Goal: Information Seeking & Learning: Learn about a topic

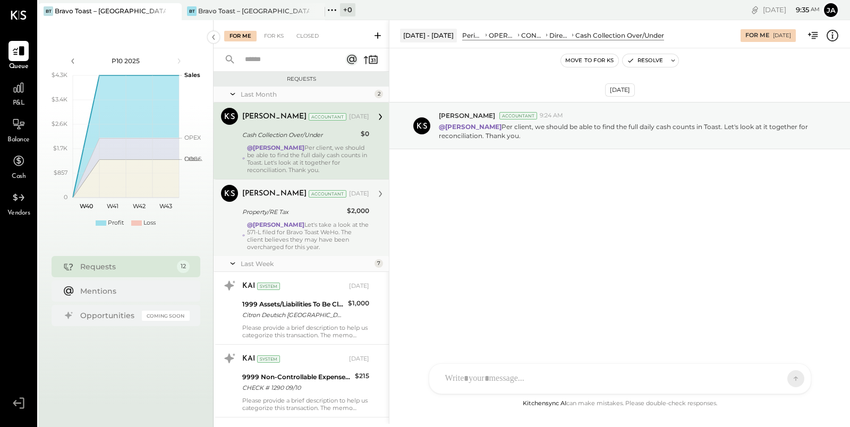
click at [293, 232] on div "@[PERSON_NAME] Let's take a look at the 571-L filed for Bravo Toast WeHo. The c…" at bounding box center [308, 236] width 122 height 30
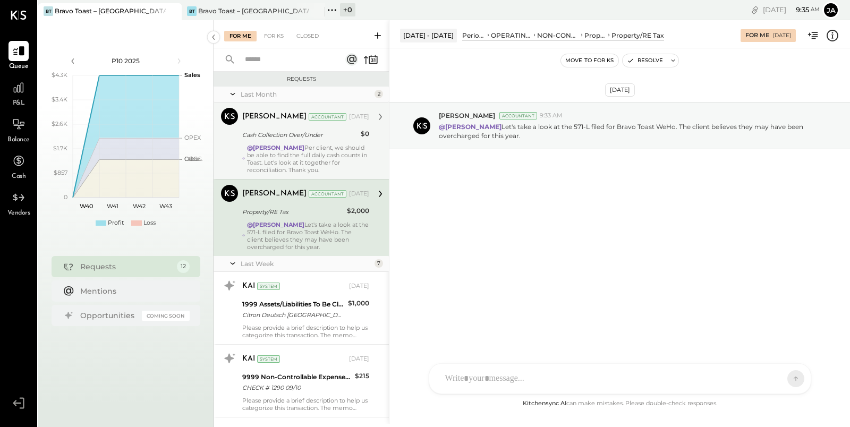
click at [305, 159] on div "@[PERSON_NAME] Per client, we should be able to find the full daily cash counts…" at bounding box center [308, 159] width 122 height 30
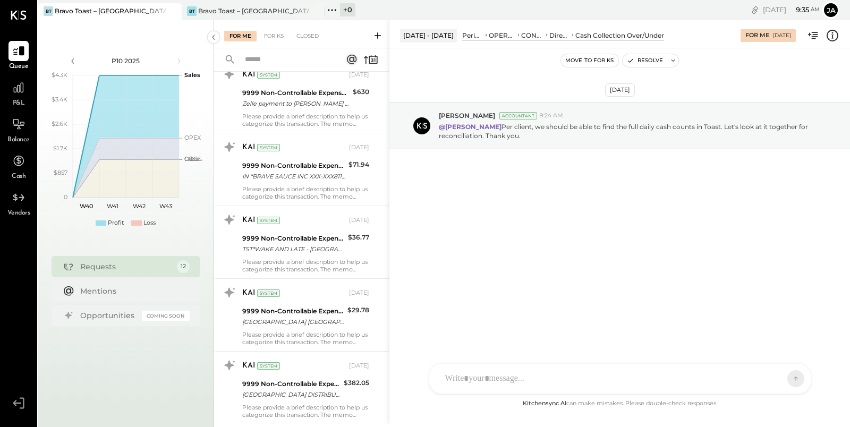
scroll to position [632, 0]
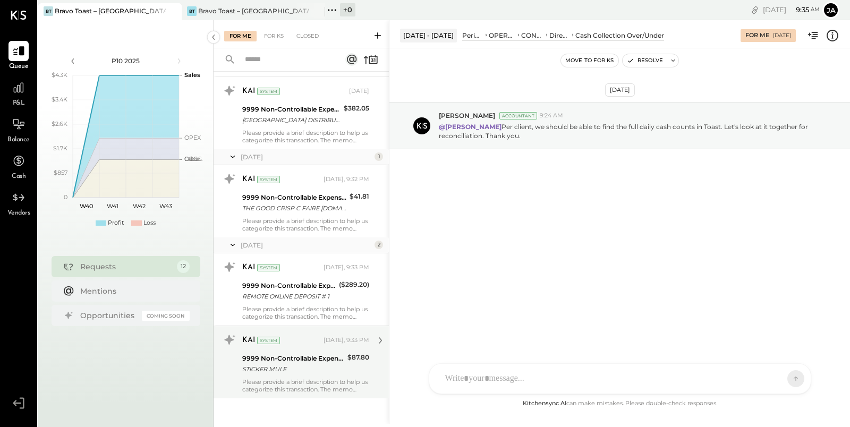
click at [303, 379] on div "Please provide a brief description to help us categorize this transaction. The …" at bounding box center [305, 385] width 127 height 15
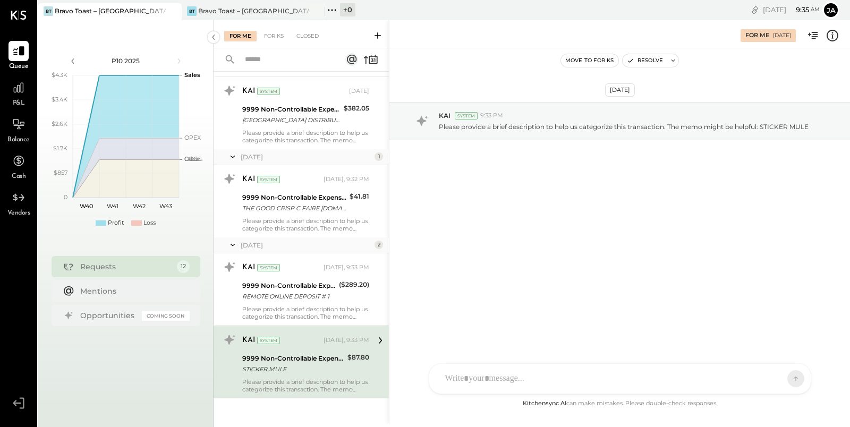
click at [491, 383] on div "J jack ID [PERSON_NAME] Del [PERSON_NAME] N [PERSON_NAME] IR [PERSON_NAME] R [P…" at bounding box center [620, 378] width 382 height 31
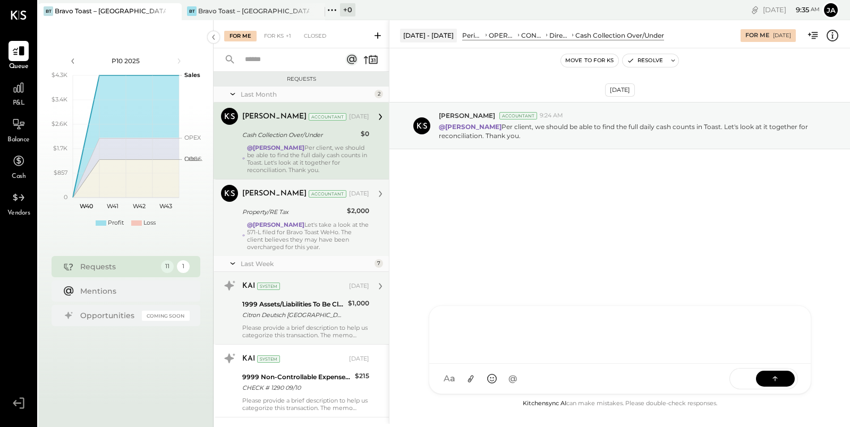
scroll to position [559, 0]
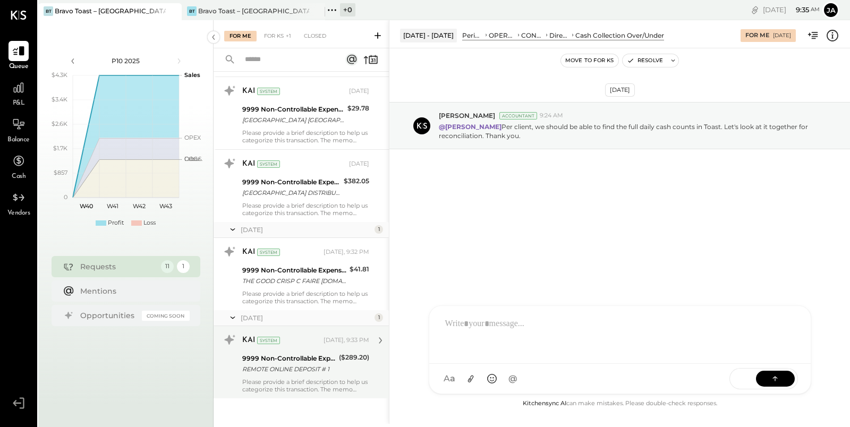
click at [285, 365] on div "REMOTE ONLINE DEPOSIT # 1" at bounding box center [288, 369] width 93 height 11
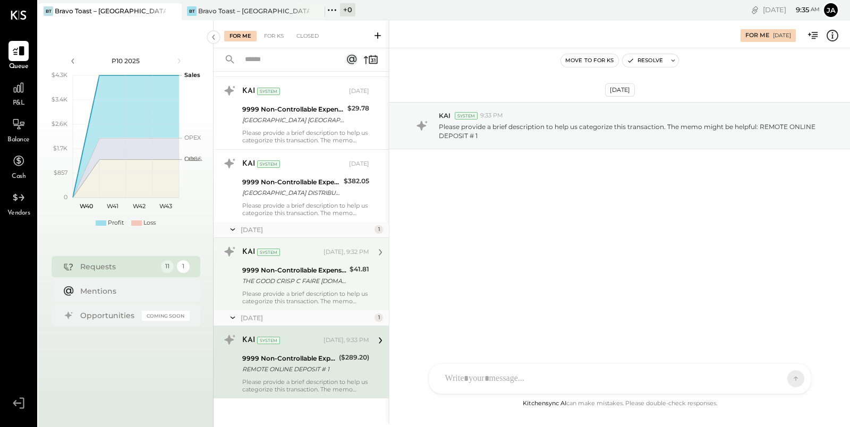
click at [321, 299] on div "Please provide a brief description to help us categorize this transaction. The …" at bounding box center [305, 297] width 127 height 15
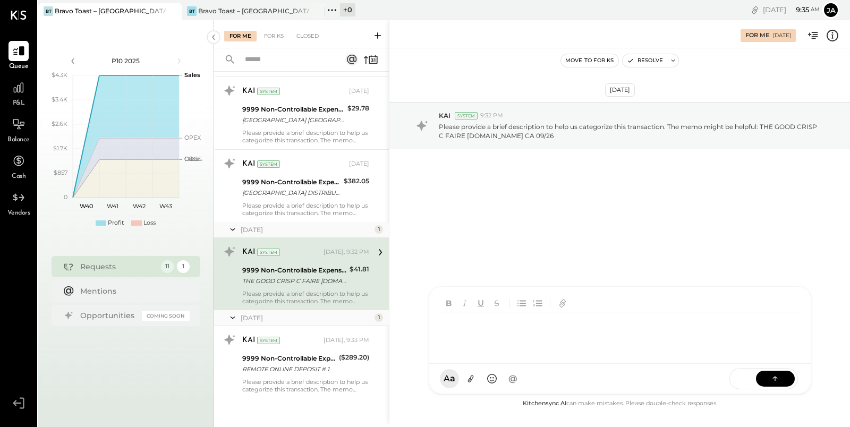
click at [492, 375] on div "J jack ID [PERSON_NAME] Del [PERSON_NAME] N [PERSON_NAME] IR [PERSON_NAME] R [P…" at bounding box center [620, 340] width 382 height 108
click at [470, 325] on div "**********" at bounding box center [620, 333] width 361 height 42
click at [674, 330] on div "**********" at bounding box center [620, 333] width 361 height 42
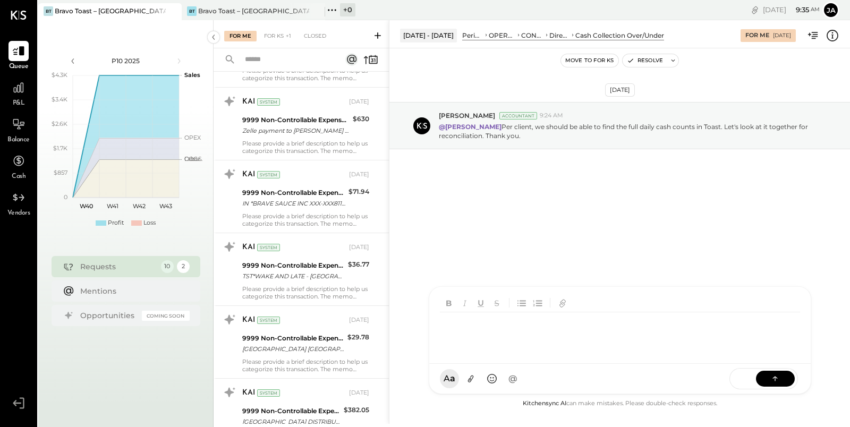
scroll to position [471, 0]
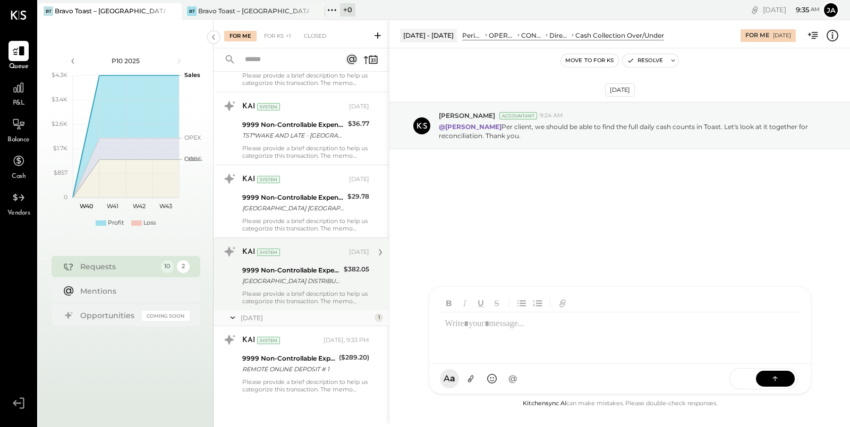
click at [305, 276] on div "[GEOGRAPHIC_DATA] DISTRIBUT [DOMAIN_NAME] CA 09/24" at bounding box center [291, 281] width 98 height 11
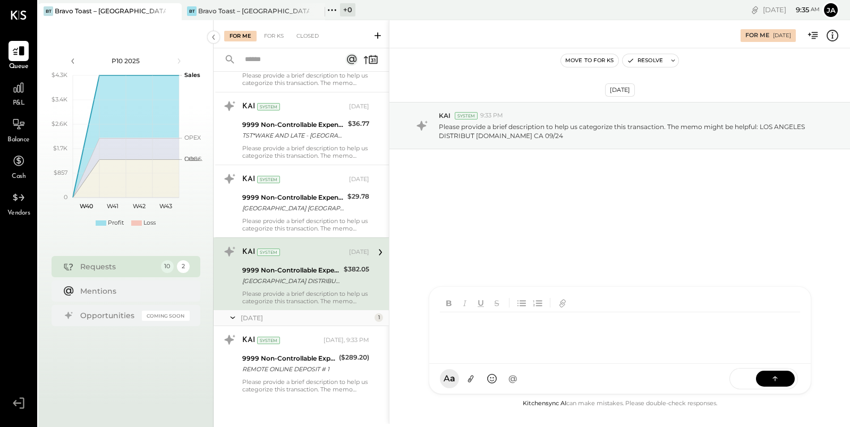
click at [504, 377] on div "J jack ID [PERSON_NAME] Del [PERSON_NAME] N [PERSON_NAME] IR [PERSON_NAME] R [P…" at bounding box center [620, 340] width 382 height 108
click at [442, 323] on div "**********" at bounding box center [620, 333] width 361 height 42
click at [578, 322] on div "**********" at bounding box center [620, 333] width 361 height 42
click at [592, 326] on div "**********" at bounding box center [620, 333] width 361 height 42
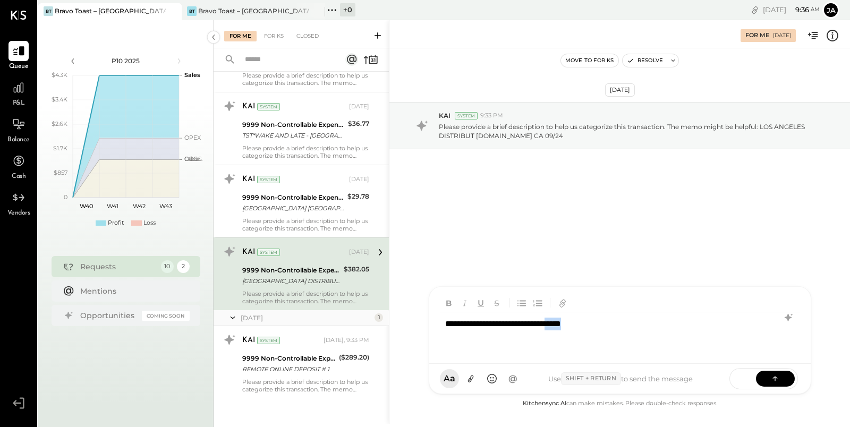
click at [592, 326] on div "**********" at bounding box center [620, 333] width 361 height 42
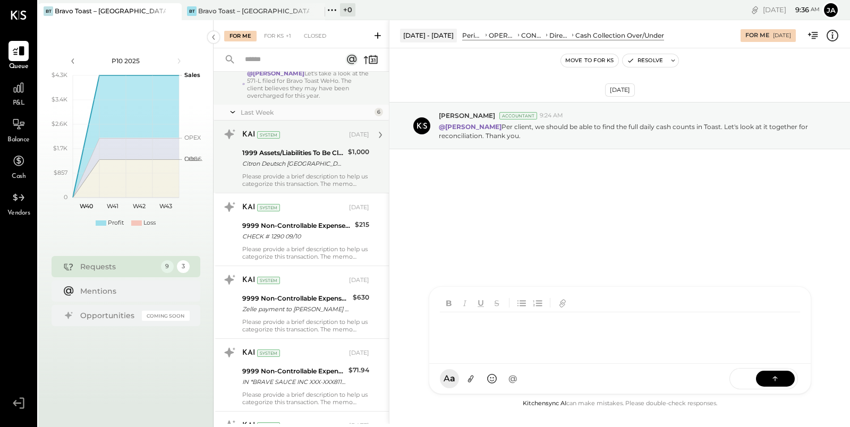
scroll to position [398, 0]
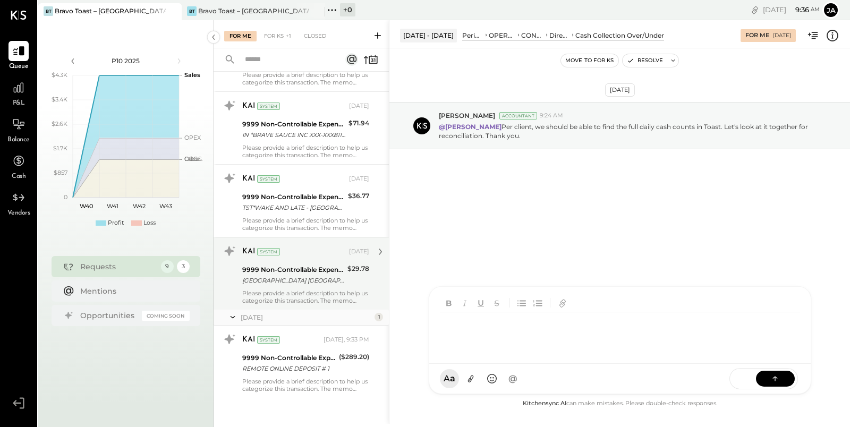
click at [291, 297] on div "Please provide a brief description to help us categorize this transaction. The …" at bounding box center [305, 296] width 127 height 15
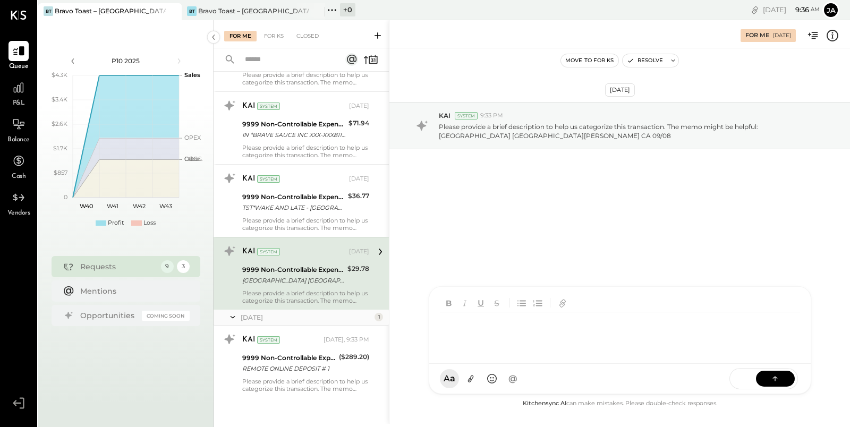
click at [509, 355] on div at bounding box center [622, 333] width 364 height 42
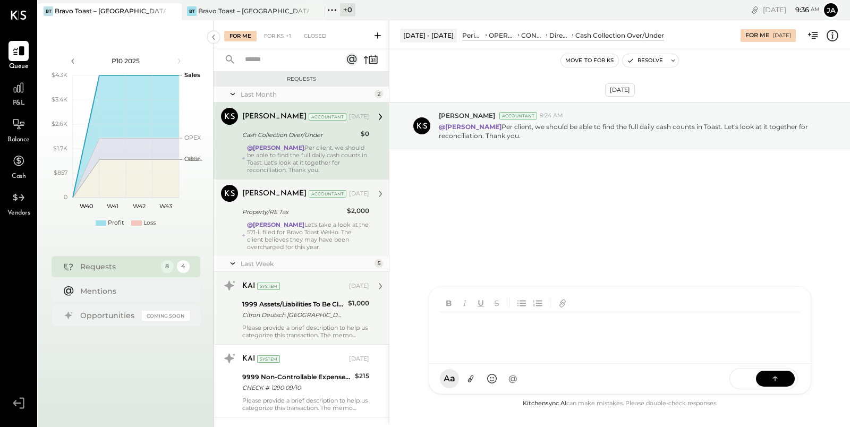
scroll to position [326, 0]
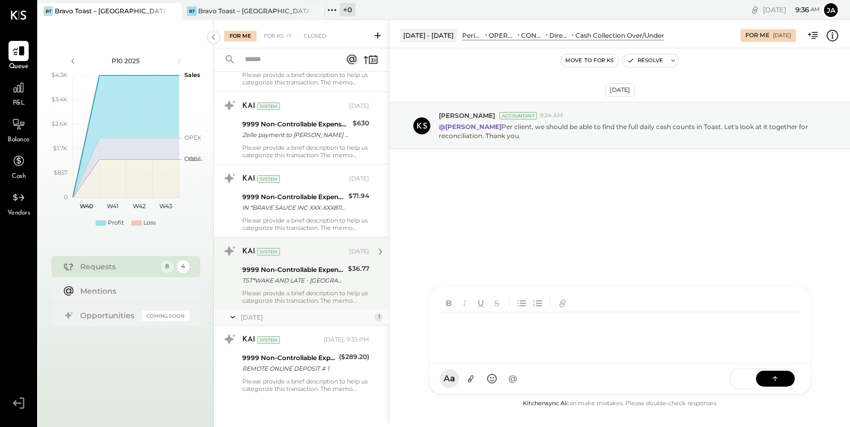
click at [294, 279] on div "TST*WAKE AND LATE - [GEOGRAPHIC_DATA] CA 09/22" at bounding box center [293, 280] width 103 height 11
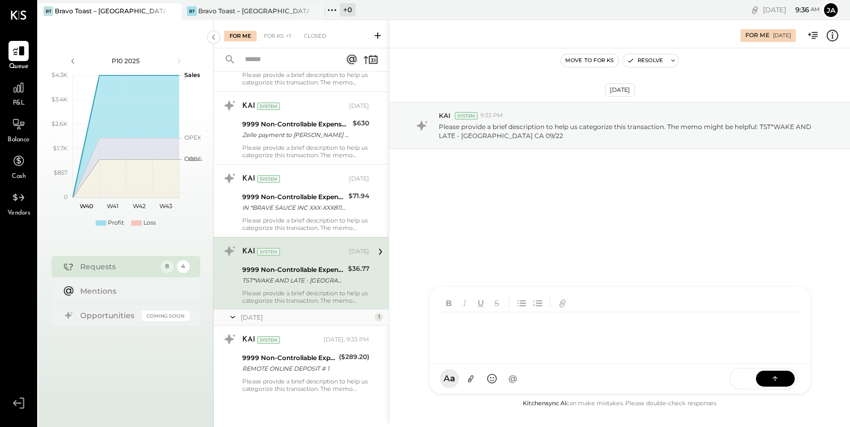
click at [505, 381] on div "J jack ID [PERSON_NAME] Del [PERSON_NAME] N [PERSON_NAME] IR [PERSON_NAME] R [P…" at bounding box center [620, 340] width 382 height 108
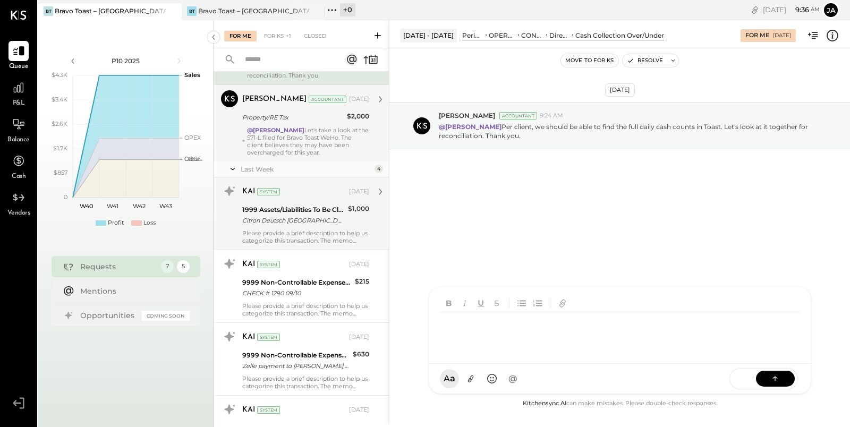
scroll to position [253, 0]
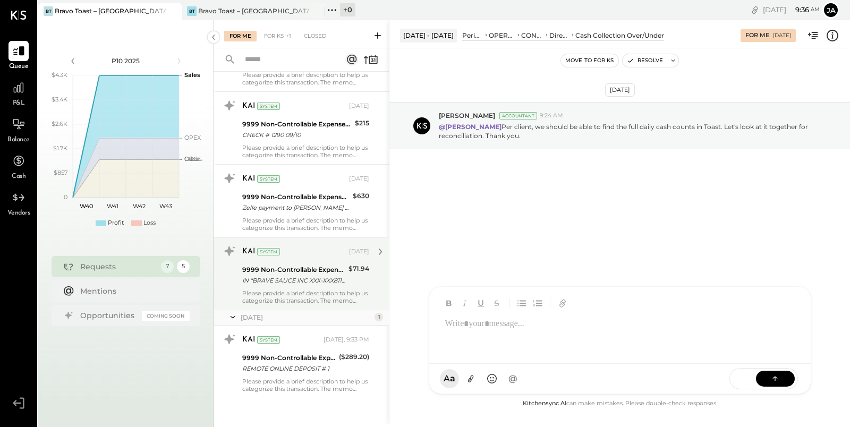
click at [294, 271] on div "9999 Non-Controllable Expenses:Other Income and Expenses:To Be Classified P&L" at bounding box center [293, 270] width 103 height 11
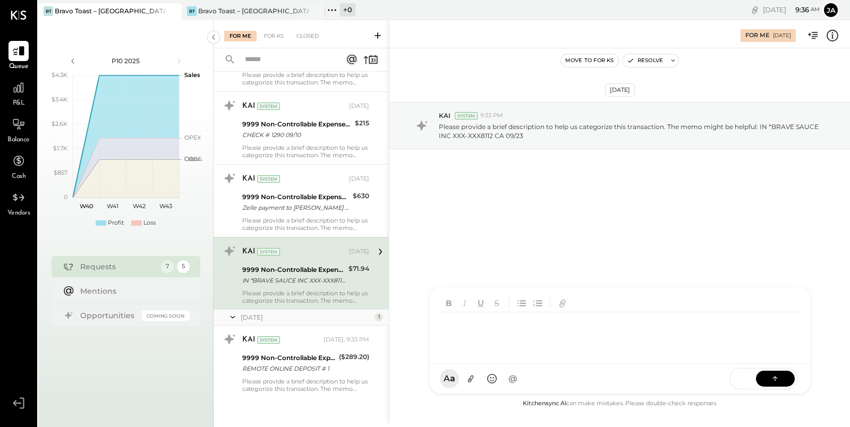
click at [494, 378] on div "J jack ID [PERSON_NAME] Del [PERSON_NAME] N [PERSON_NAME] IR [PERSON_NAME] R [P…" at bounding box center [620, 340] width 382 height 108
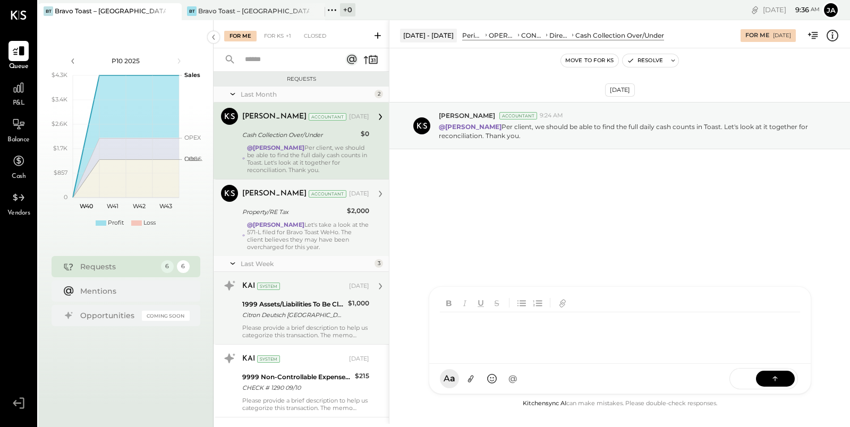
scroll to position [181, 0]
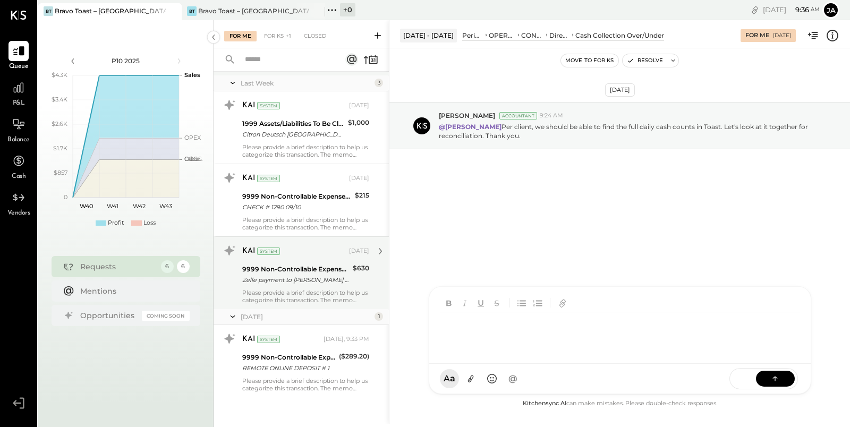
click at [311, 257] on div "KAI System [DATE]" at bounding box center [305, 251] width 127 height 15
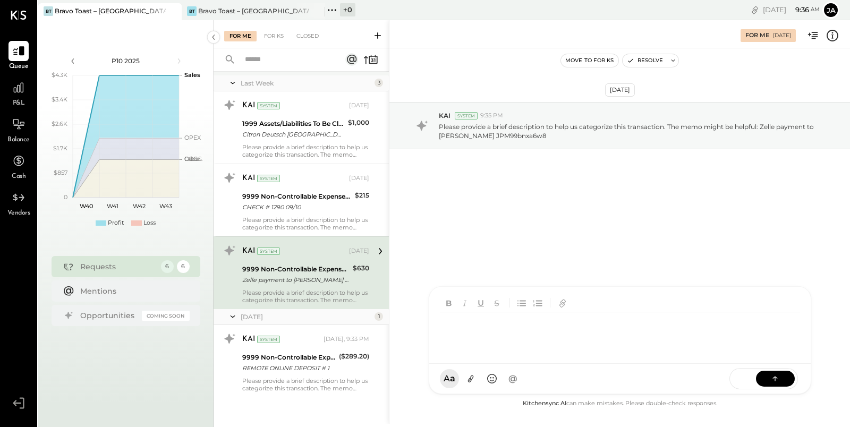
click at [524, 382] on div "J jack ID [PERSON_NAME] Del [PERSON_NAME] N [PERSON_NAME] IR [PERSON_NAME] R [P…" at bounding box center [620, 340] width 382 height 108
click at [456, 327] on div "**********" at bounding box center [620, 333] width 361 height 42
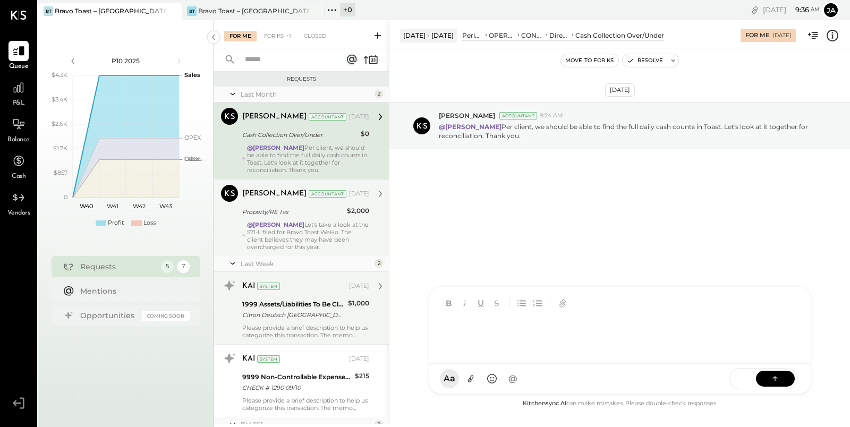
scroll to position [108, 0]
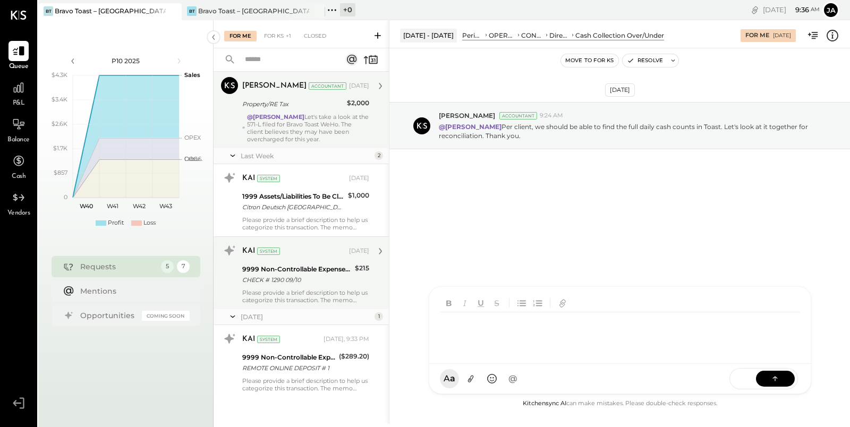
click at [293, 286] on div "KAI System [DATE] 9999 Non-Controllable Expenses:Other Income and Expenses:To B…" at bounding box center [305, 273] width 127 height 62
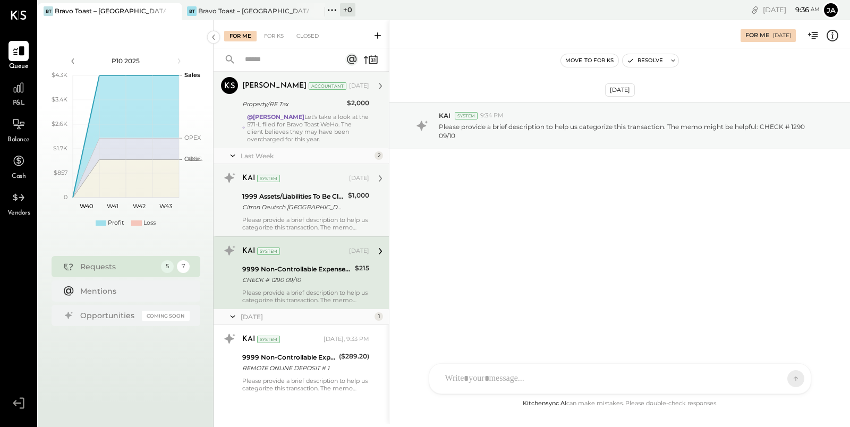
click at [273, 219] on div "Please provide a brief description to help us categorize this transaction. The …" at bounding box center [305, 223] width 127 height 15
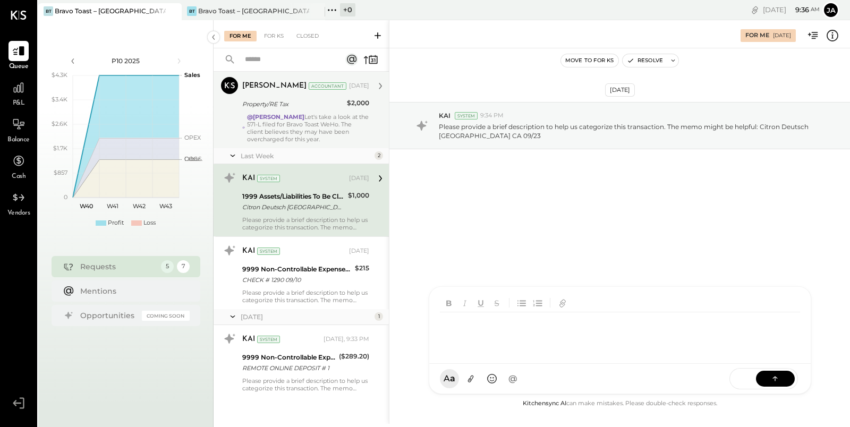
click at [478, 376] on div "J jack ID [PERSON_NAME] Del [PERSON_NAME] N [PERSON_NAME] IR [PERSON_NAME] R [P…" at bounding box center [620, 340] width 382 height 108
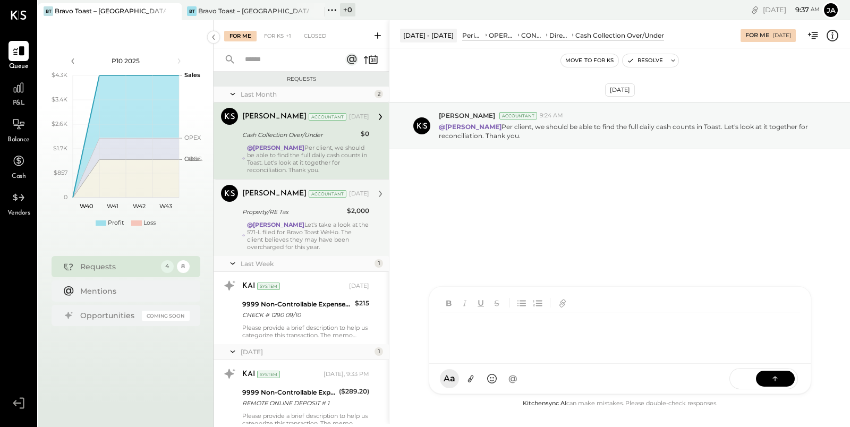
scroll to position [35, 0]
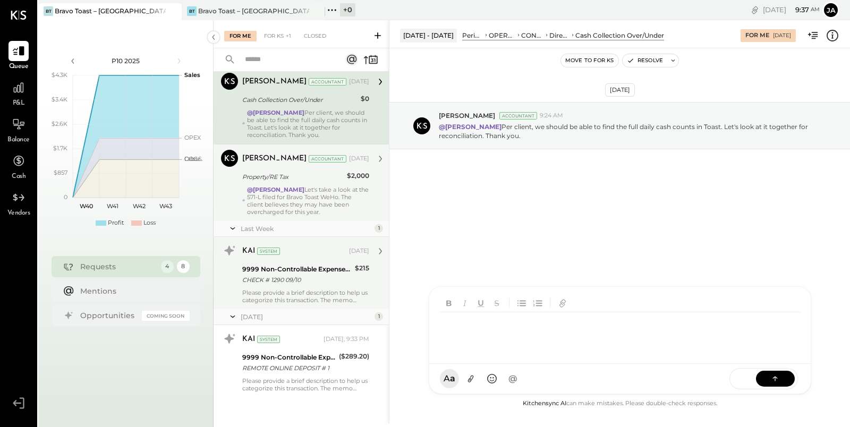
click at [306, 281] on div "CHECK # 1290 09/10" at bounding box center [296, 280] width 109 height 11
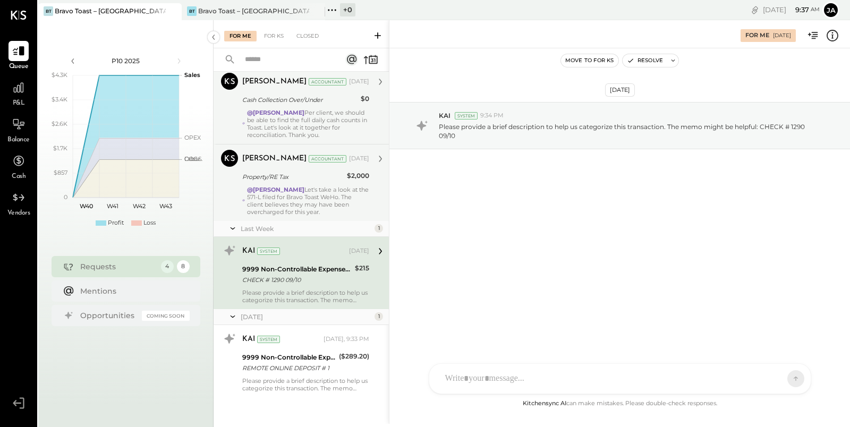
click at [320, 191] on div "@[PERSON_NAME] Let's take a look at the 571-L filed for Bravo Toast WeHo. The c…" at bounding box center [308, 201] width 122 height 30
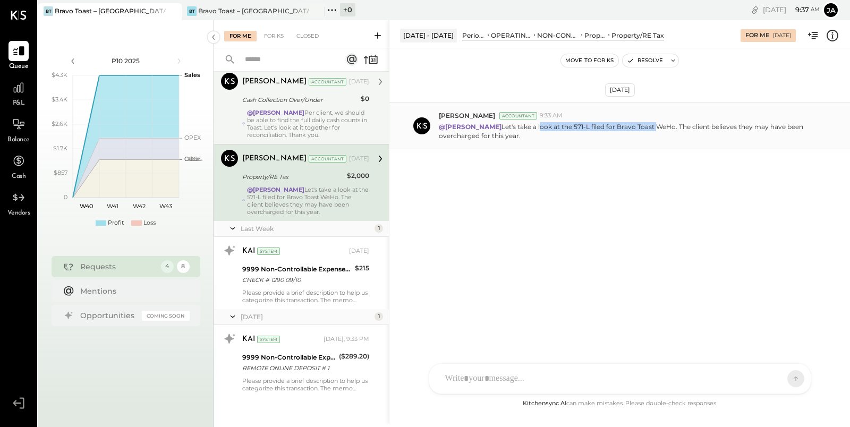
drag, startPoint x: 540, startPoint y: 124, endPoint x: 656, endPoint y: 124, distance: 116.3
click at [656, 124] on p "@[PERSON_NAME] Let's take a look at the 571-L filed for Bravo Toast WeHo. The c…" at bounding box center [630, 131] width 382 height 18
drag, startPoint x: 687, startPoint y: 130, endPoint x: 741, endPoint y: 130, distance: 54.2
click at [737, 130] on p "@[PERSON_NAME] Let's take a look at the 571-L filed for Bravo Toast WeHo. The c…" at bounding box center [630, 131] width 382 height 18
click at [530, 132] on p "@[PERSON_NAME] Let's take a look at the 571-L filed for Bravo Toast WeHo. The c…" at bounding box center [630, 131] width 382 height 18
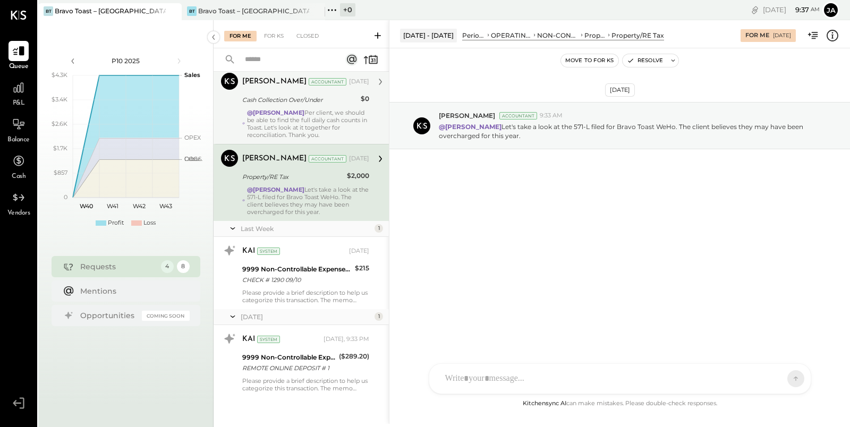
click at [326, 122] on div "@[PERSON_NAME] Per client, we should be able to find the full daily cash counts…" at bounding box center [308, 124] width 122 height 30
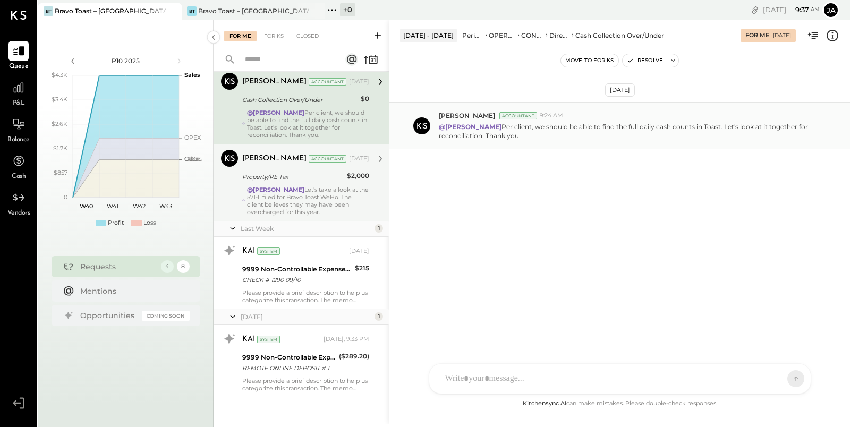
drag, startPoint x: 540, startPoint y: 123, endPoint x: 679, endPoint y: 139, distance: 139.5
click at [679, 139] on p "@[PERSON_NAME] Per client, we should be able to find the full daily cash counts…" at bounding box center [630, 131] width 382 height 18
click at [683, 140] on div "[PERSON_NAME] Accountant 9:24 AM @[PERSON_NAME] Per client, we should be able t…" at bounding box center [619, 125] width 461 height 47
click at [312, 197] on div "@[PERSON_NAME] Let's take a look at the 571-L filed for Bravo Toast WeHo. The c…" at bounding box center [308, 201] width 122 height 30
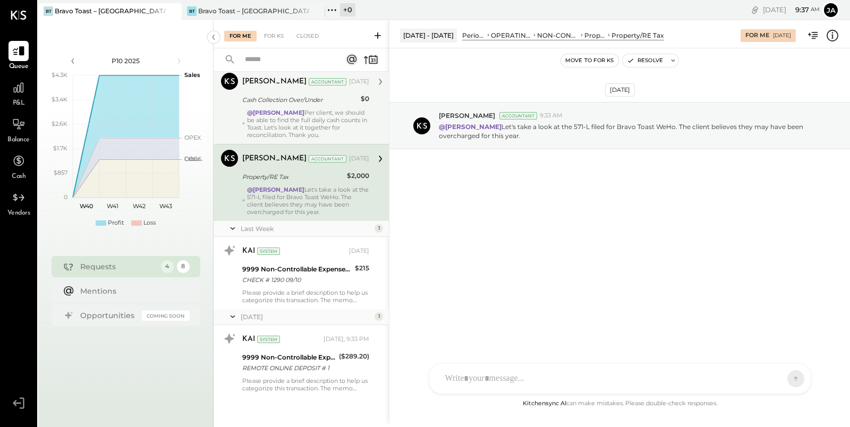
click at [316, 118] on div "@[PERSON_NAME] Per client, we should be able to find the full daily cash counts…" at bounding box center [308, 124] width 122 height 30
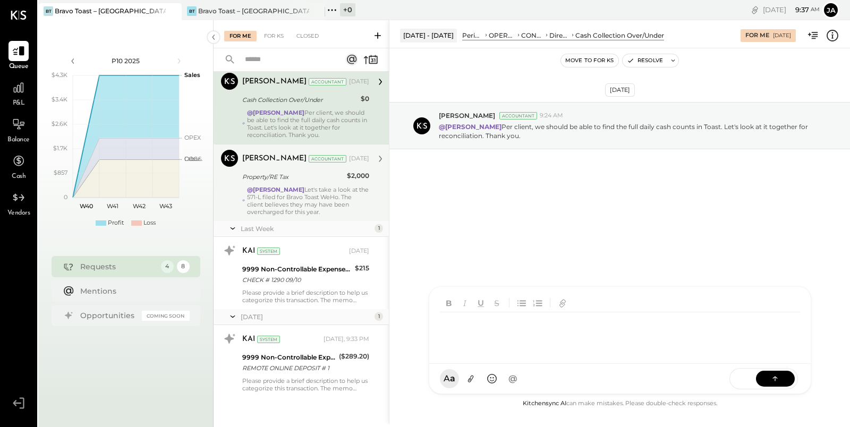
click at [498, 381] on div "J jack ID [PERSON_NAME] Del [PERSON_NAME] N [PERSON_NAME] IR [PERSON_NAME] R [P…" at bounding box center [620, 340] width 382 height 108
click at [497, 331] on div "**********" at bounding box center [620, 333] width 361 height 42
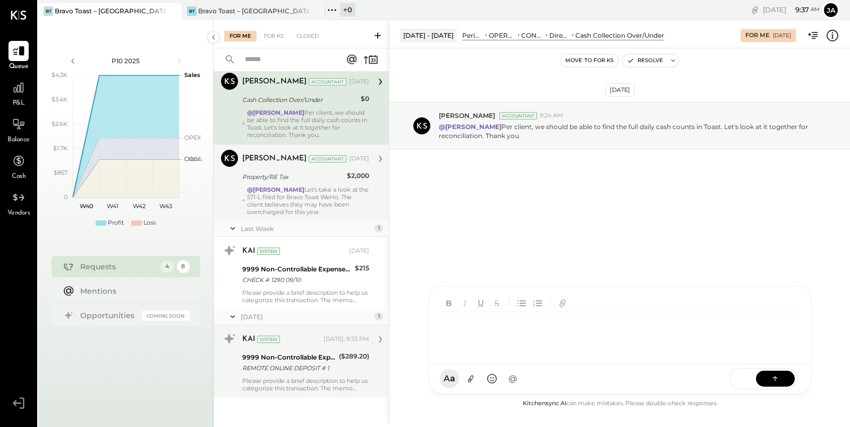
click at [304, 372] on div "REMOTE ONLINE DEPOSIT # 1" at bounding box center [288, 368] width 93 height 11
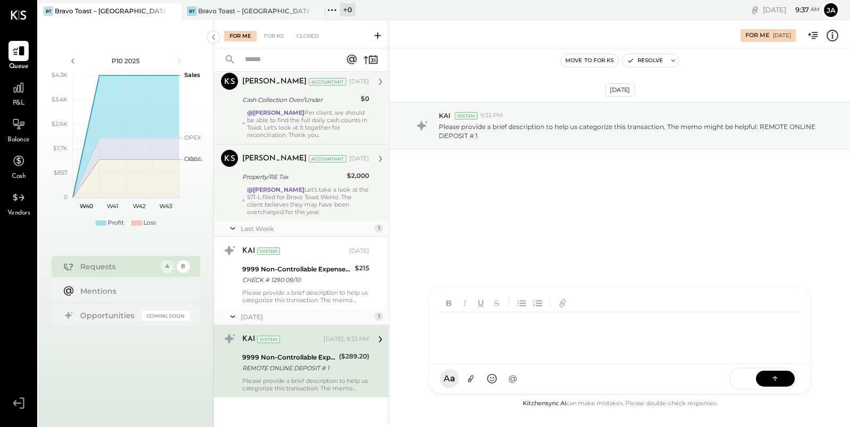
click at [475, 376] on div "J jack ID [PERSON_NAME] Del [PERSON_NAME] N [PERSON_NAME] IR [PERSON_NAME] R [P…" at bounding box center [620, 340] width 382 height 108
click at [532, 321] on div "**********" at bounding box center [620, 333] width 361 height 42
click at [532, 322] on div "**********" at bounding box center [620, 333] width 361 height 42
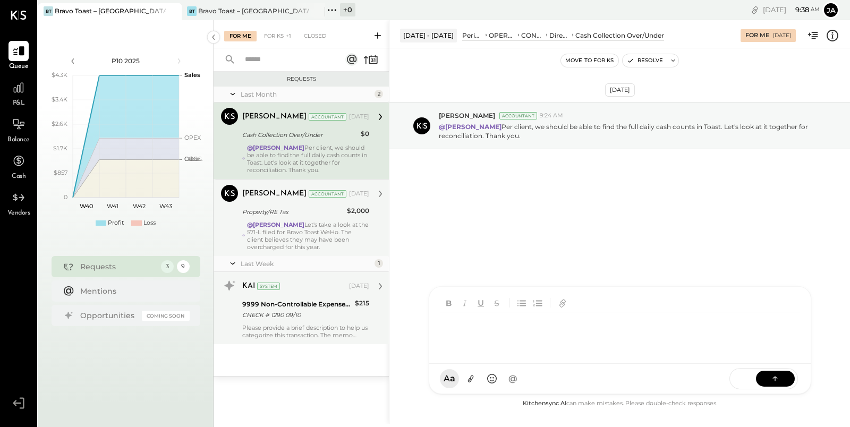
click at [298, 322] on div "KAI System [DATE] 9999 Non-Controllable Expenses:Other Income and Expenses:To B…" at bounding box center [305, 308] width 127 height 62
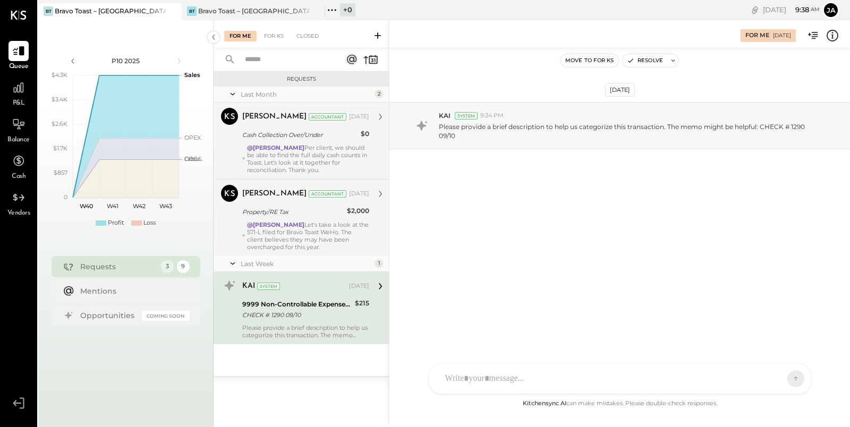
click at [514, 382] on div "J jack ID [PERSON_NAME] Del [PERSON_NAME] N [PERSON_NAME] IR [PERSON_NAME] R [P…" at bounding box center [620, 378] width 382 height 31
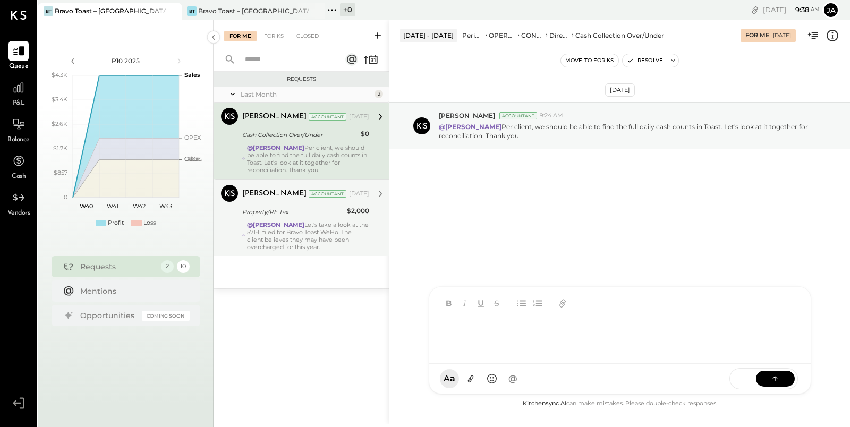
click at [558, 166] on div "[DATE] [PERSON_NAME] Accountant 9:24 AM @[PERSON_NAME] Per client, we should be…" at bounding box center [619, 152] width 461 height 154
click at [21, 94] on div at bounding box center [18, 88] width 20 height 20
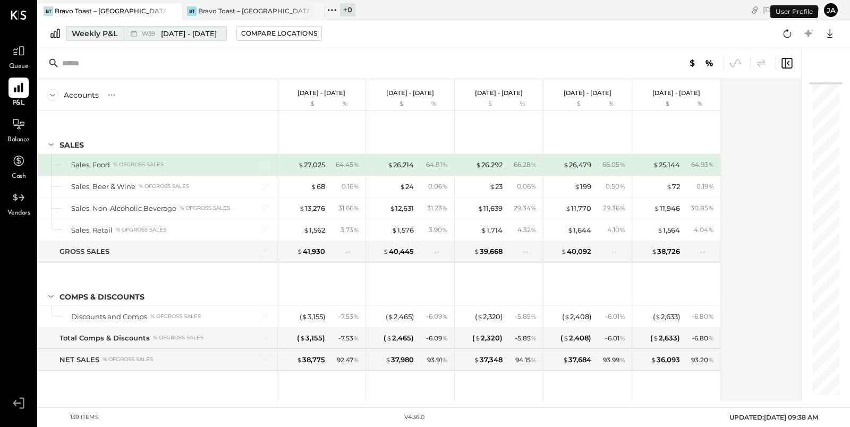
click at [95, 32] on div "Weekly P&L" at bounding box center [95, 33] width 46 height 11
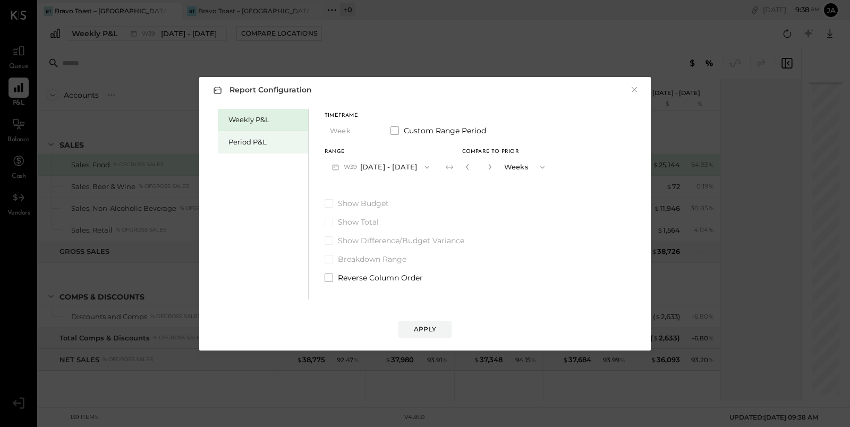
click at [258, 149] on div "Period P&L" at bounding box center [263, 142] width 90 height 22
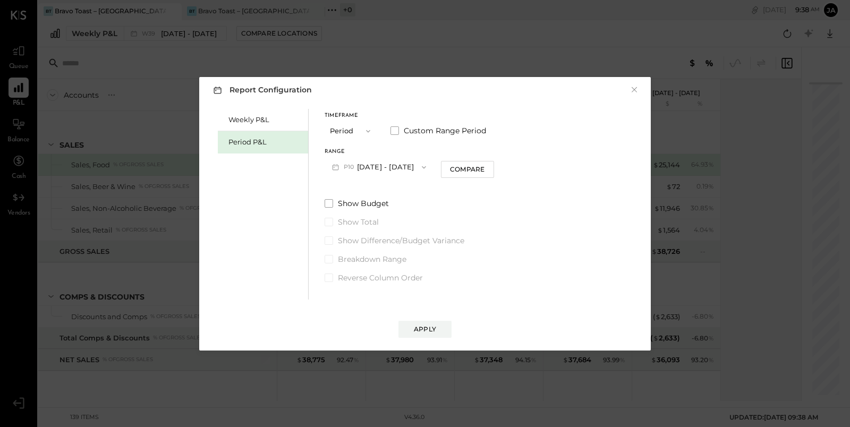
click at [428, 168] on span "button" at bounding box center [421, 167] width 14 height 8
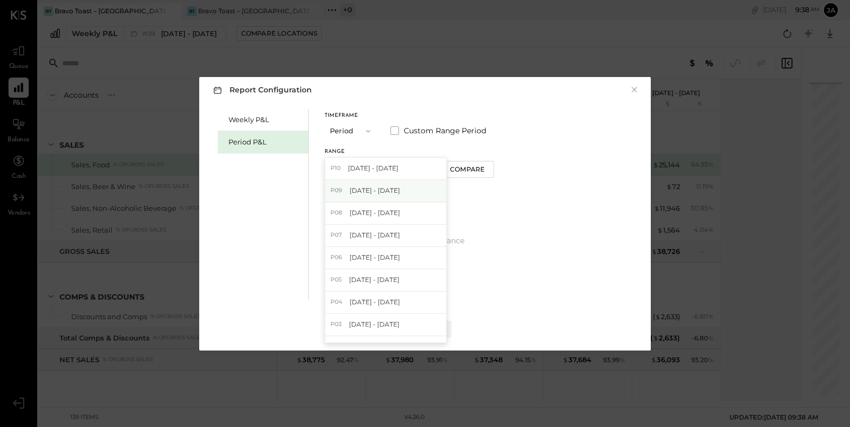
click at [420, 189] on div "P09 [DATE] - [DATE]" at bounding box center [385, 191] width 121 height 22
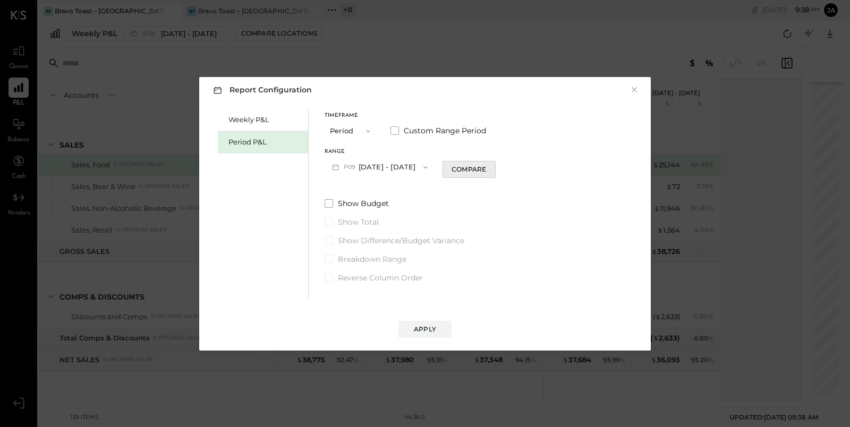
click at [481, 163] on button "Compare" at bounding box center [468, 169] width 53 height 17
click at [491, 166] on icon "button" at bounding box center [488, 167] width 6 height 6
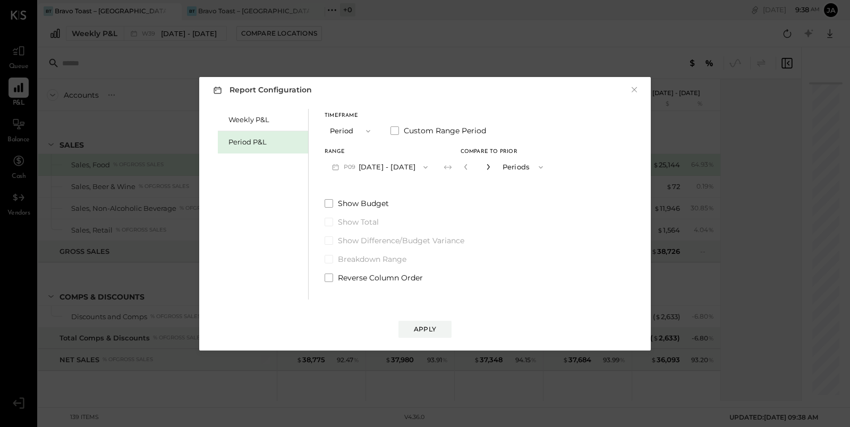
click at [491, 166] on icon "button" at bounding box center [488, 167] width 6 height 6
type input "*"
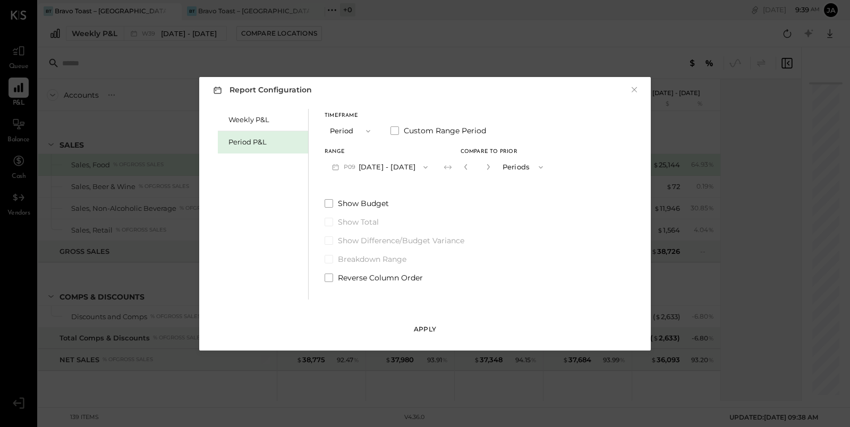
click at [425, 331] on div "Apply" at bounding box center [425, 329] width 22 height 9
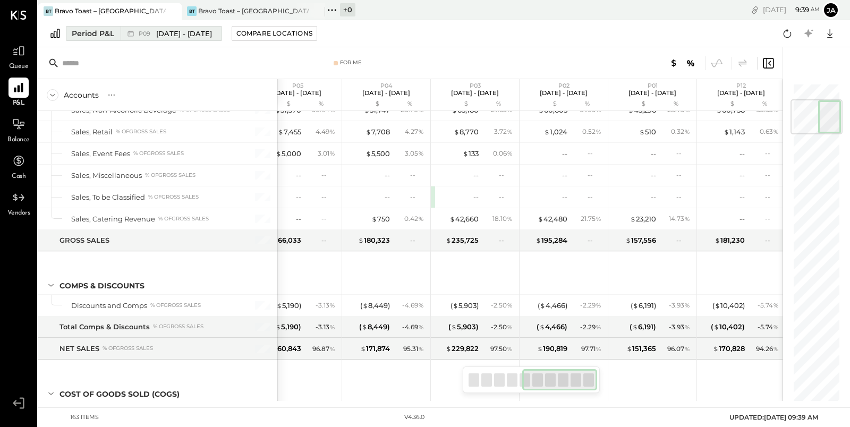
click at [185, 34] on span "[DATE] - [DATE]" at bounding box center [184, 34] width 56 height 10
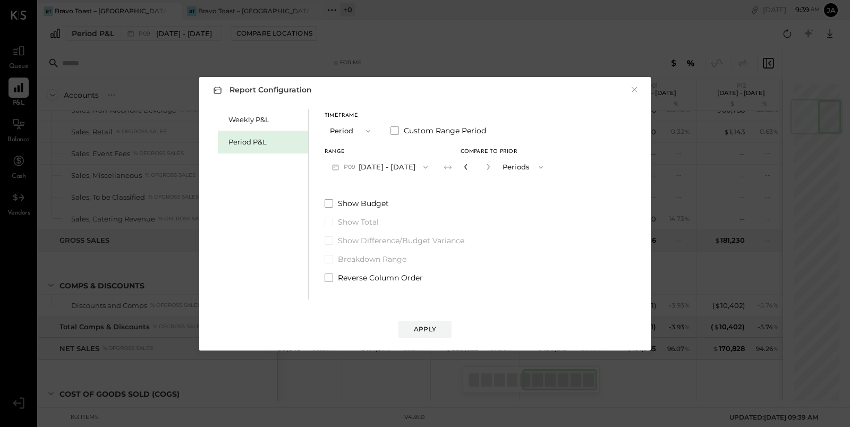
click at [469, 168] on icon "button" at bounding box center [466, 167] width 6 height 6
type input "*"
click at [428, 330] on div "Apply" at bounding box center [425, 329] width 22 height 9
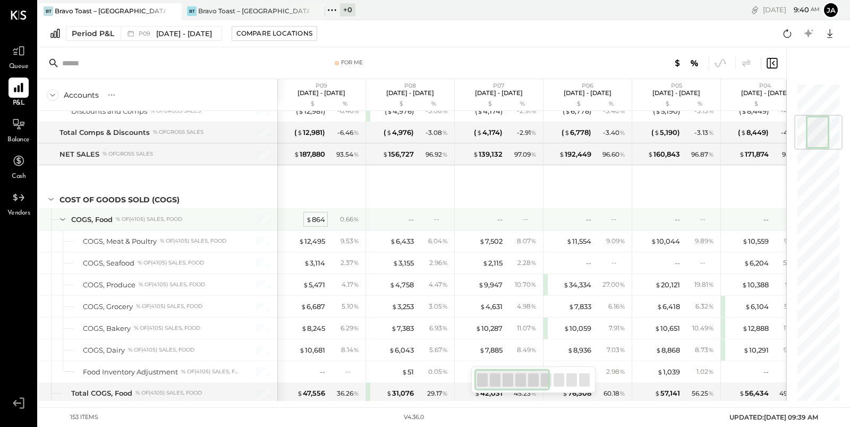
click at [317, 215] on div "$ 864" at bounding box center [315, 220] width 19 height 10
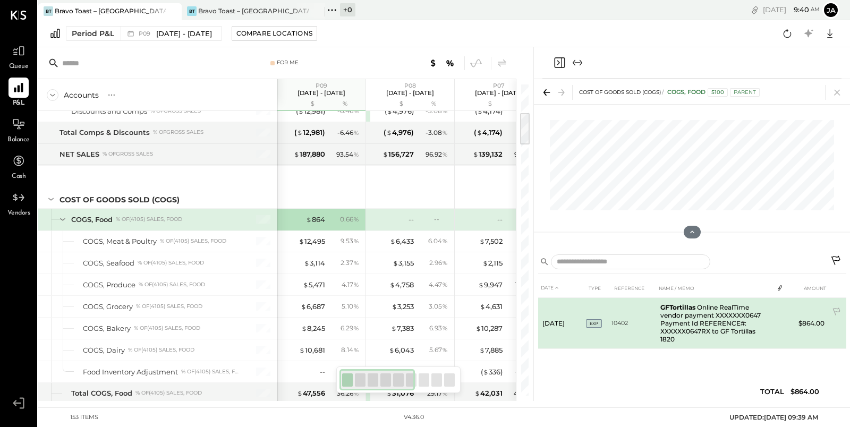
click at [673, 323] on td "GFTortillas Online RealTime vendor payment XXXXXXX0647 Payment Id REFERENCE#: X…" at bounding box center [714, 323] width 117 height 51
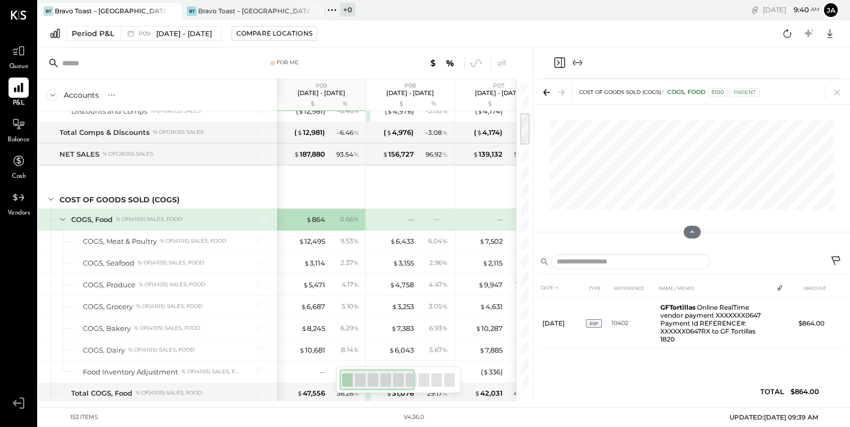
click at [835, 255] on icon at bounding box center [836, 261] width 13 height 13
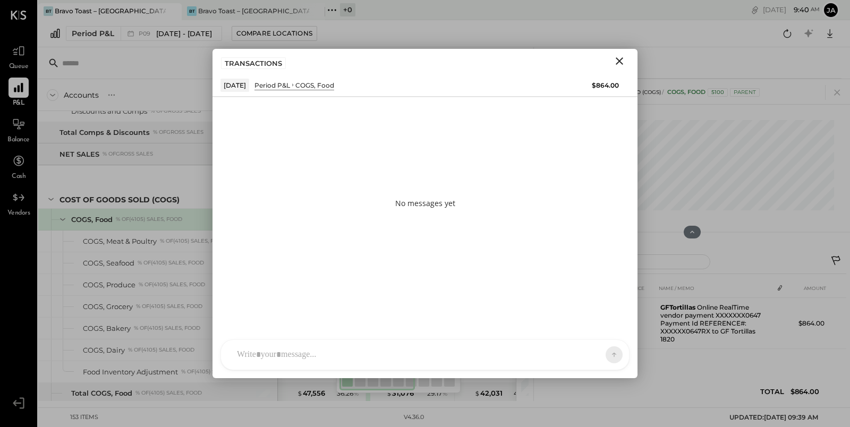
click at [407, 335] on div "J jack ID [PERSON_NAME] Del [PERSON_NAME] N [PERSON_NAME] IR [PERSON_NAME] R [P…" at bounding box center [424, 354] width 425 height 47
click at [399, 349] on div at bounding box center [416, 354] width 368 height 23
click at [618, 58] on icon "Close" at bounding box center [619, 61] width 13 height 13
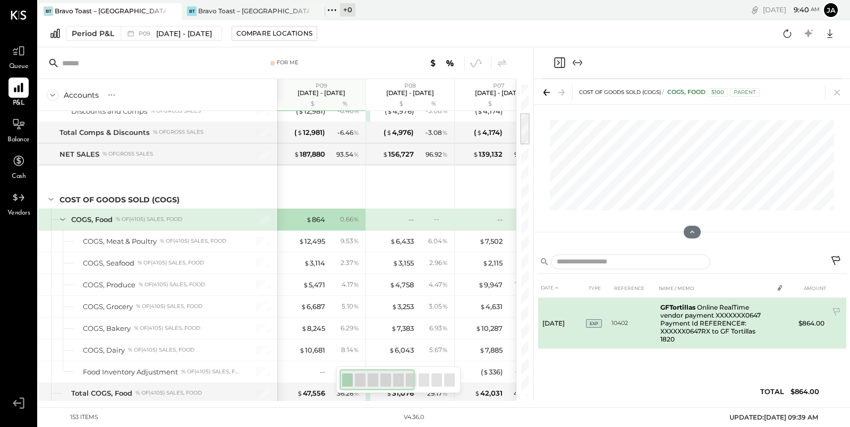
click at [700, 319] on td "GFTortillas Online RealTime vendor payment XXXXXXX0647 Payment Id REFERENCE#: X…" at bounding box center [714, 323] width 117 height 51
click at [834, 313] on icon at bounding box center [836, 312] width 7 height 8
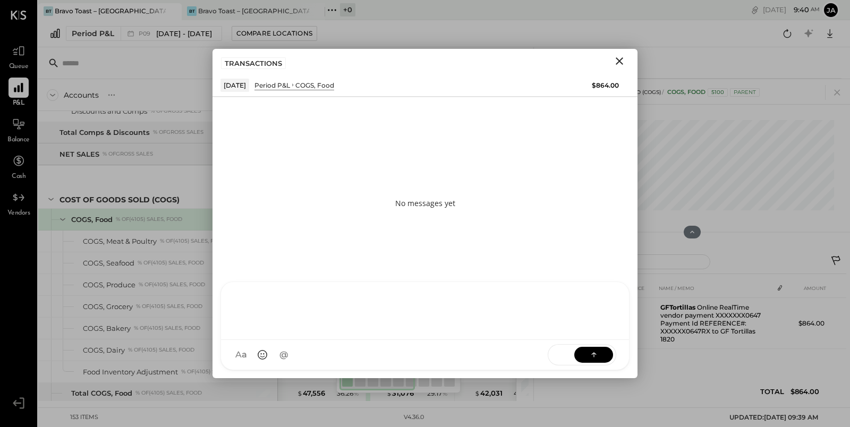
click at [378, 365] on div "J jack ID [PERSON_NAME] Del [PERSON_NAME] N [PERSON_NAME] IR [PERSON_NAME] R [P…" at bounding box center [424, 326] width 409 height 89
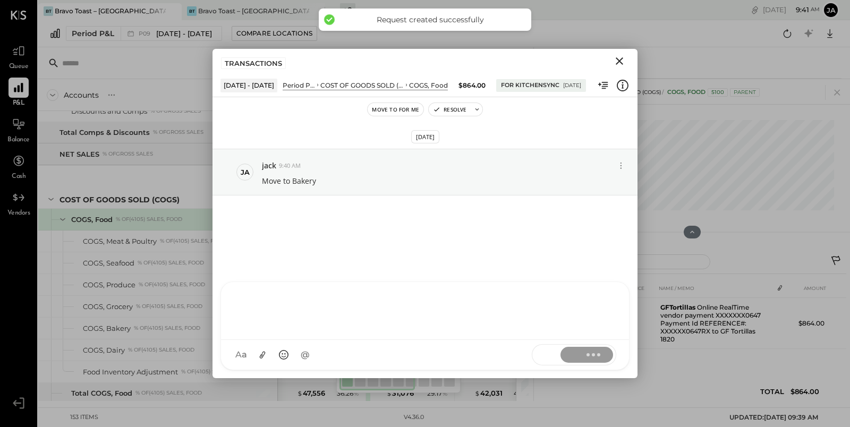
click at [619, 60] on icon "Close" at bounding box center [619, 60] width 7 height 7
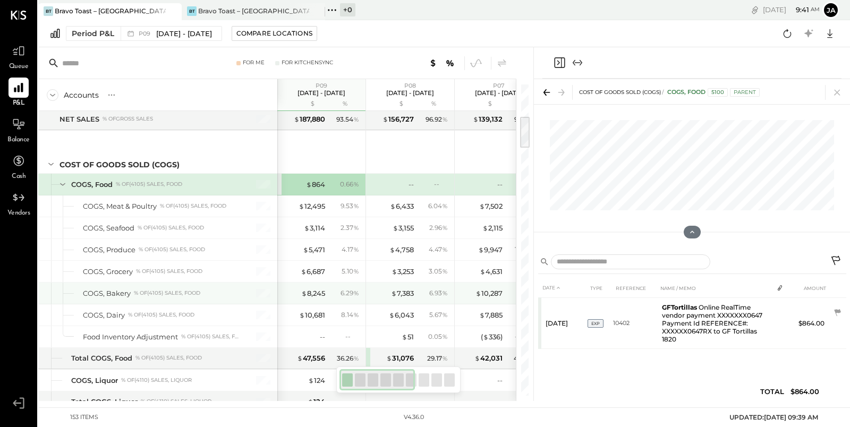
scroll to position [309, 0]
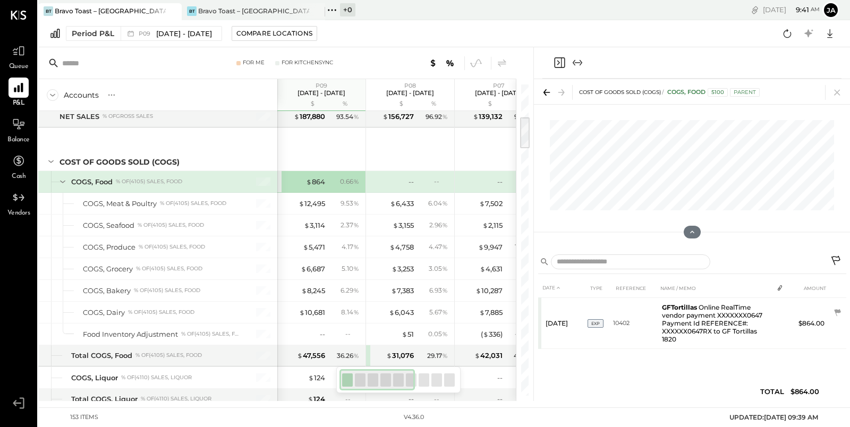
click at [837, 91] on icon at bounding box center [837, 93] width 6 height 6
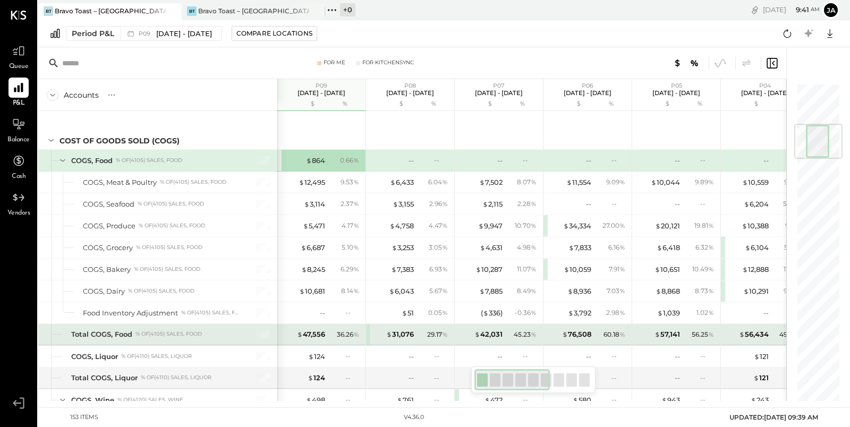
scroll to position [349, 0]
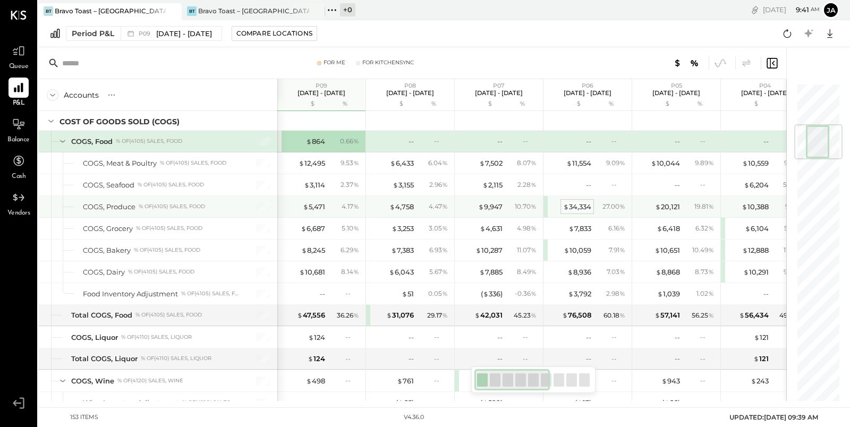
click at [583, 205] on div "$ 34,334" at bounding box center [577, 207] width 28 height 10
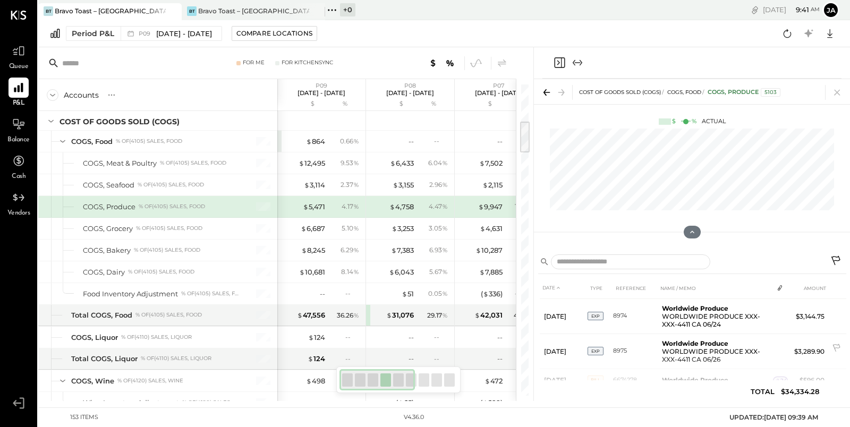
scroll to position [1144, 0]
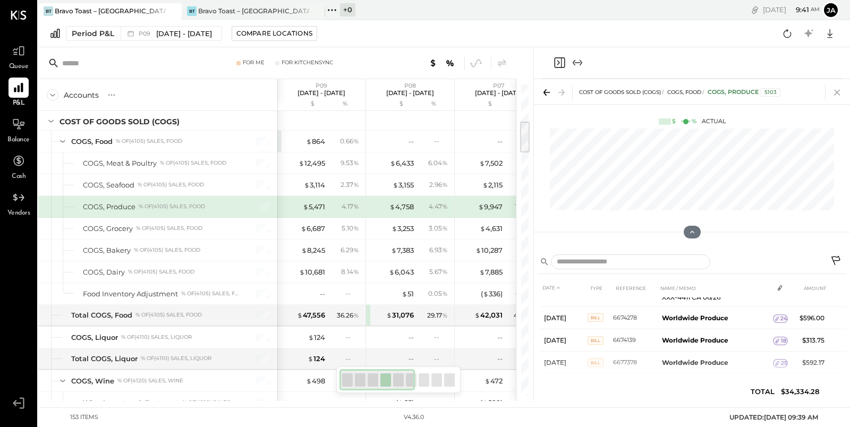
click at [839, 93] on icon at bounding box center [837, 92] width 15 height 15
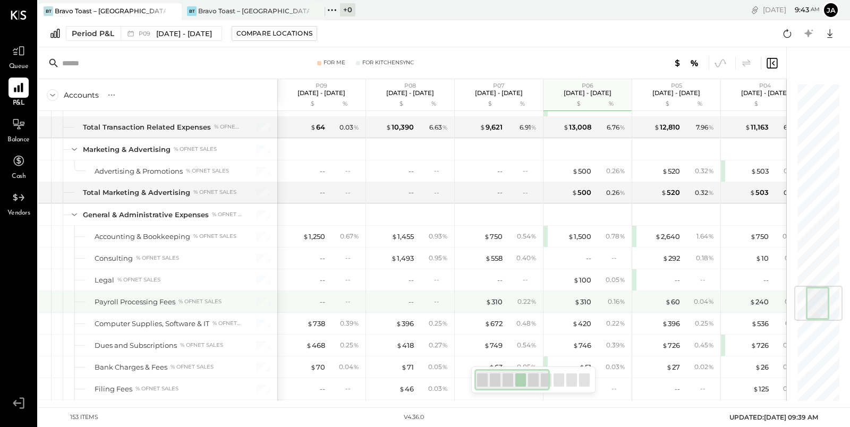
scroll to position [1692, 0]
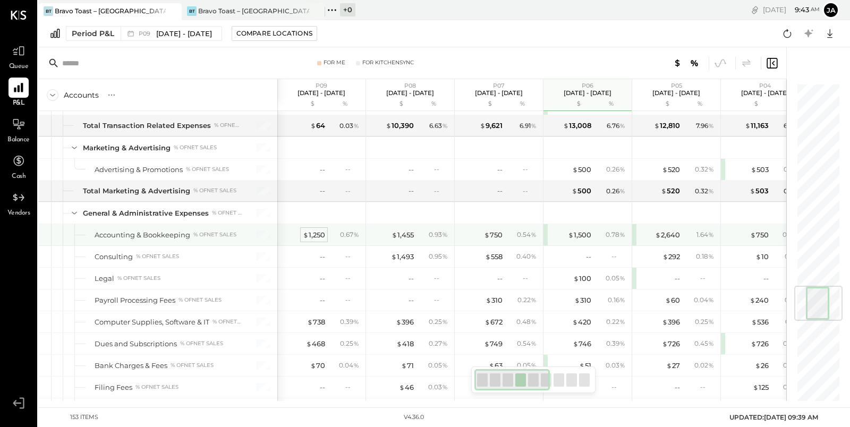
click at [308, 231] on span "$" at bounding box center [306, 235] width 6 height 8
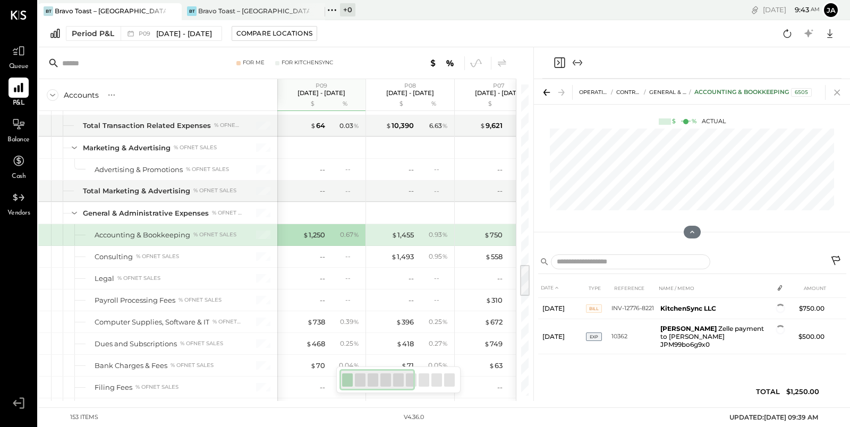
click at [839, 91] on icon at bounding box center [837, 92] width 15 height 15
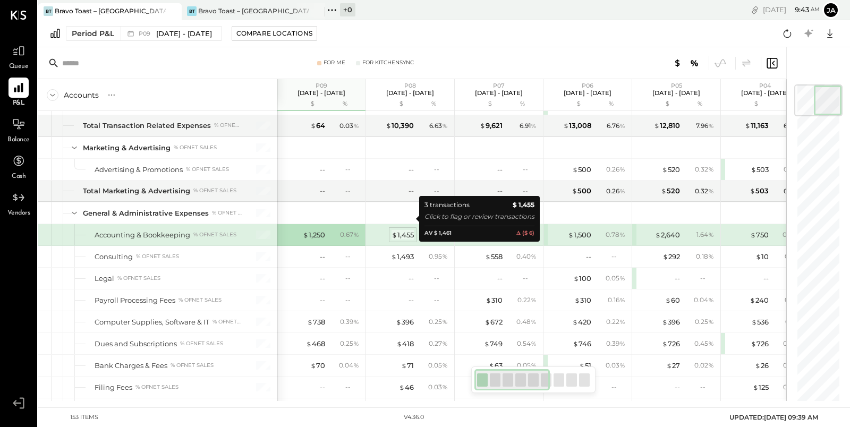
click at [400, 230] on div "$ 1,455" at bounding box center [402, 235] width 22 height 10
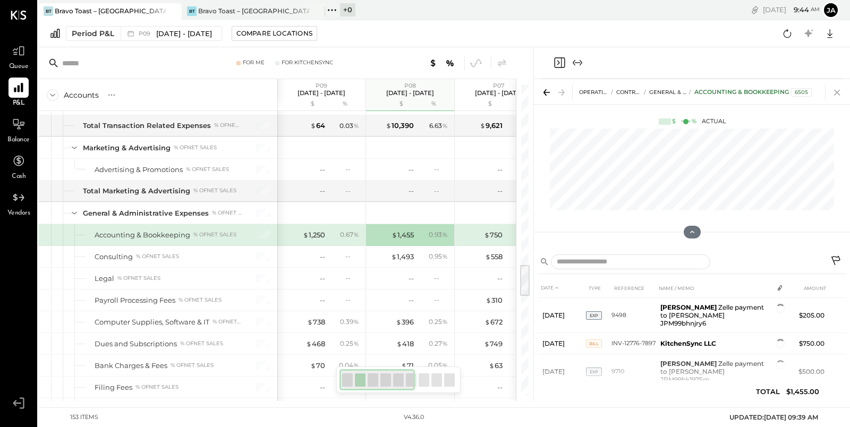
click at [839, 93] on icon at bounding box center [837, 92] width 15 height 15
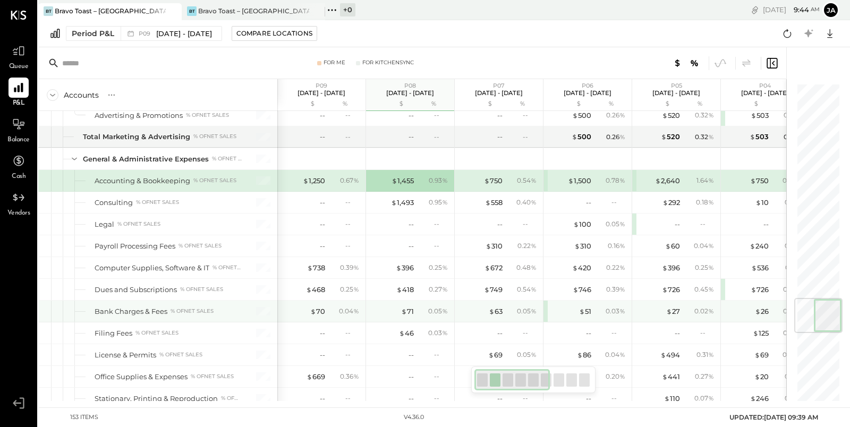
scroll to position [1797, 0]
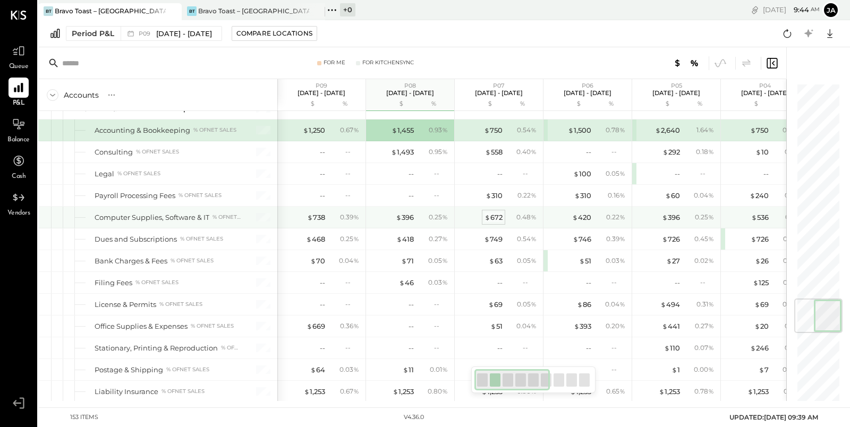
click at [496, 212] on div "$ 672" at bounding box center [493, 217] width 18 height 10
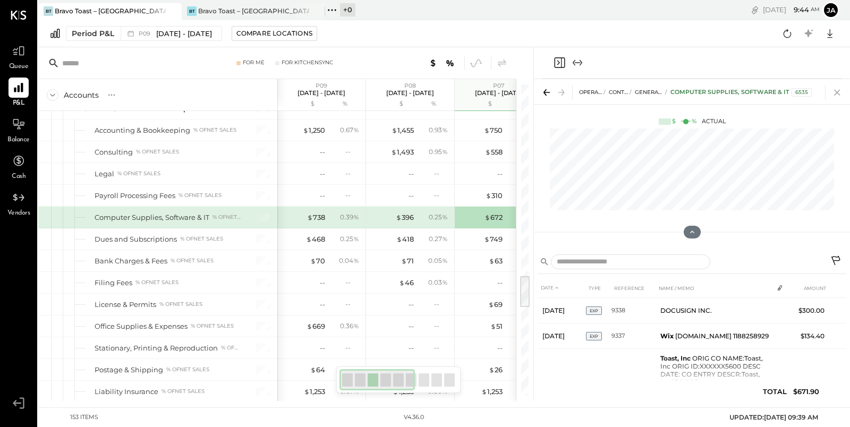
click at [840, 91] on icon at bounding box center [837, 92] width 15 height 15
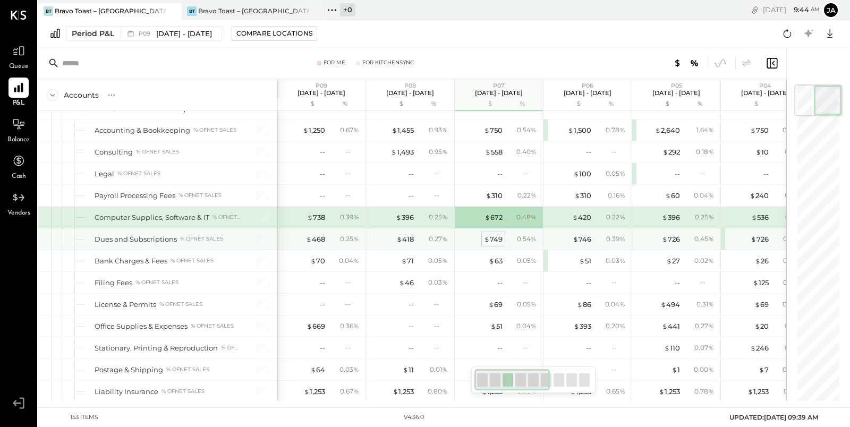
click at [492, 234] on div "$ 749" at bounding box center [493, 239] width 19 height 10
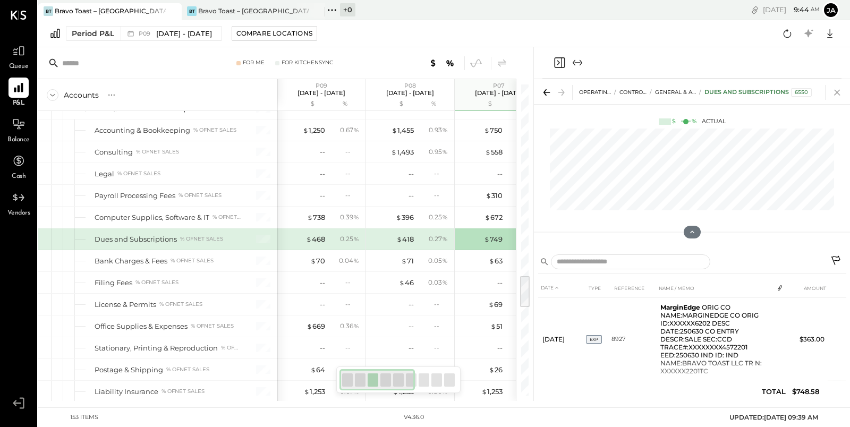
click at [835, 93] on icon at bounding box center [837, 92] width 15 height 15
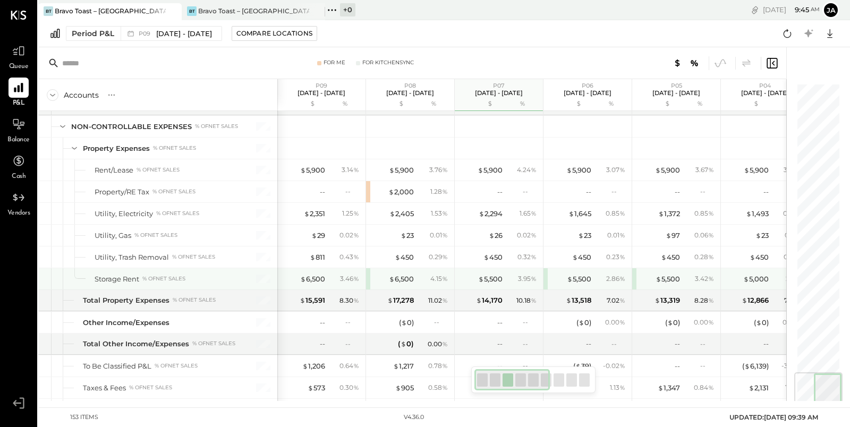
scroll to position [2411, 0]
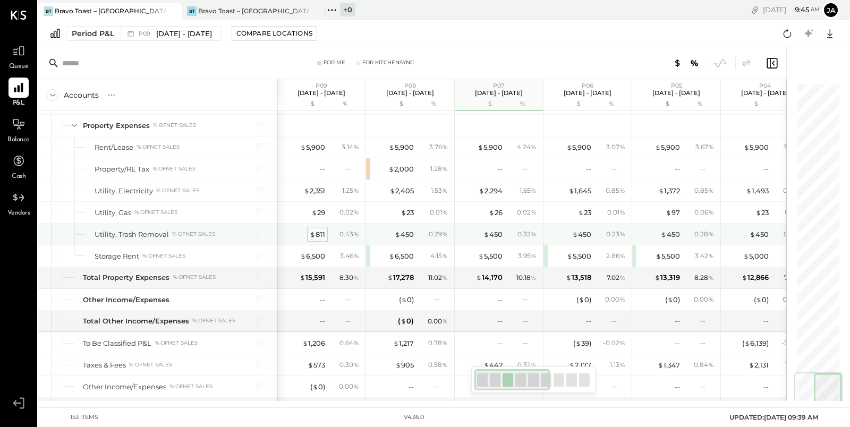
click at [312, 230] on span "$" at bounding box center [313, 234] width 6 height 8
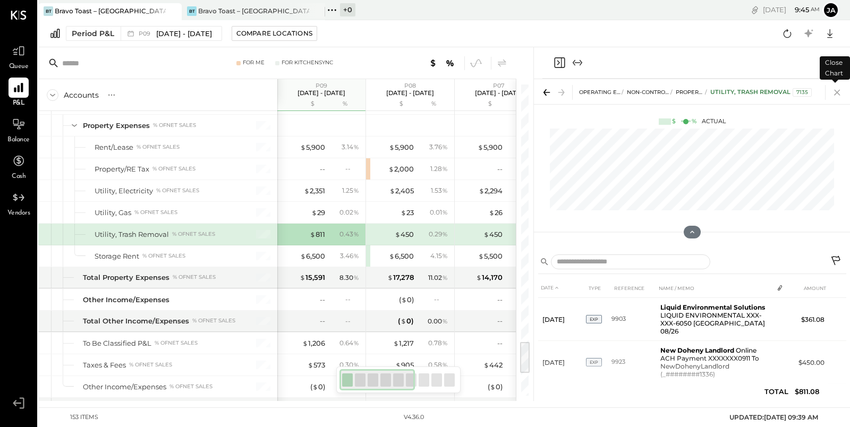
click at [839, 94] on icon at bounding box center [837, 93] width 6 height 6
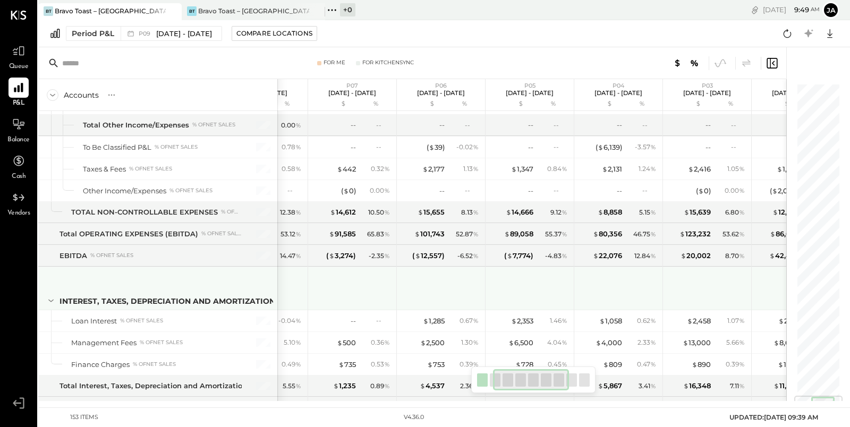
scroll to position [0, 124]
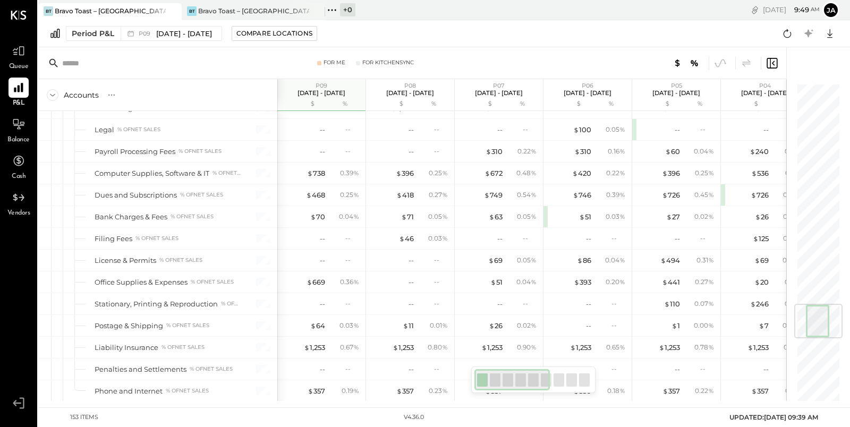
click at [692, 68] on icon at bounding box center [694, 63] width 13 height 13
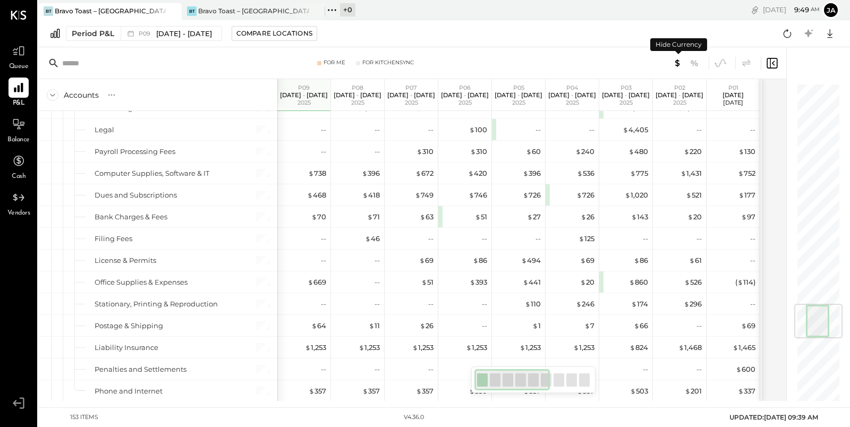
click at [678, 63] on icon at bounding box center [677, 62] width 5 height 7
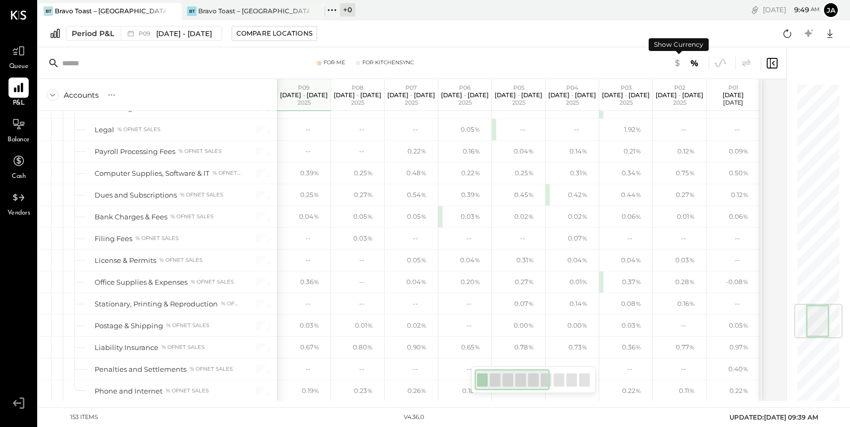
click at [676, 63] on icon at bounding box center [677, 63] width 13 height 13
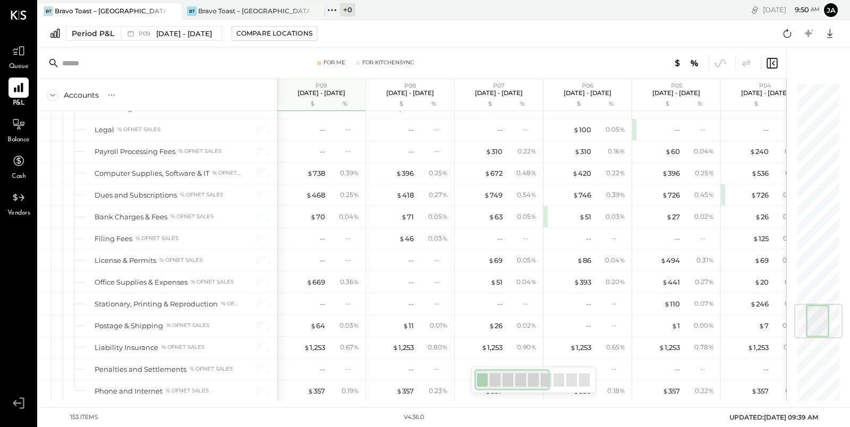
click at [771, 65] on icon at bounding box center [771, 63] width 13 height 13
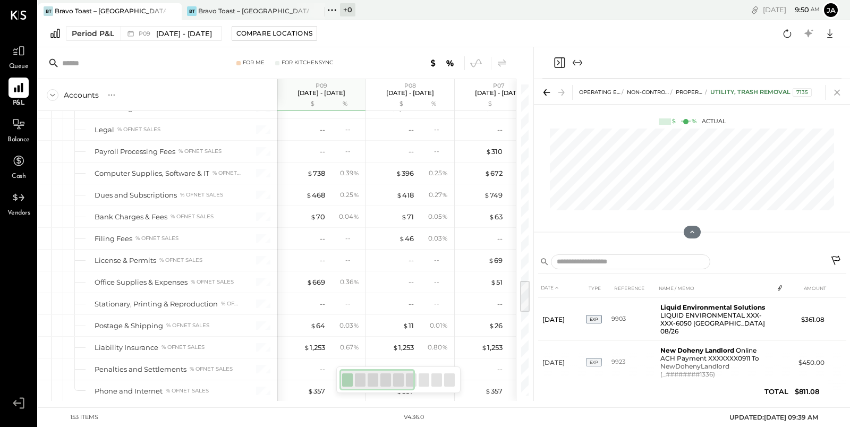
click at [839, 92] on icon at bounding box center [837, 92] width 15 height 15
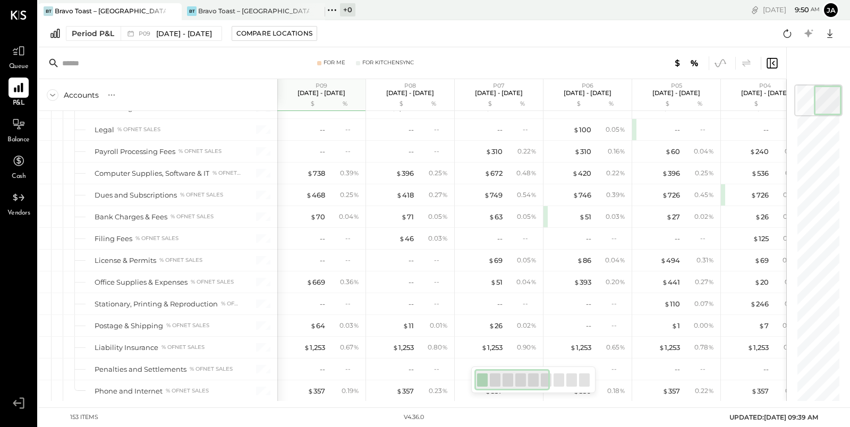
click at [720, 59] on icon at bounding box center [720, 63] width 14 height 14
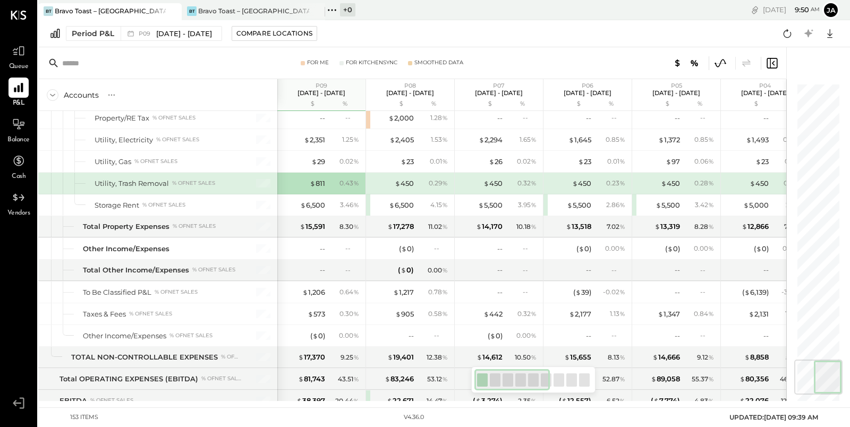
scroll to position [2307, 0]
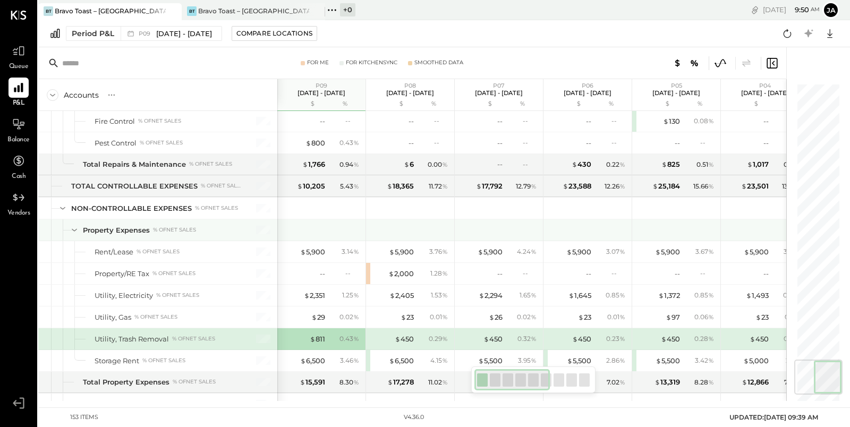
click at [76, 224] on icon at bounding box center [75, 230] width 12 height 12
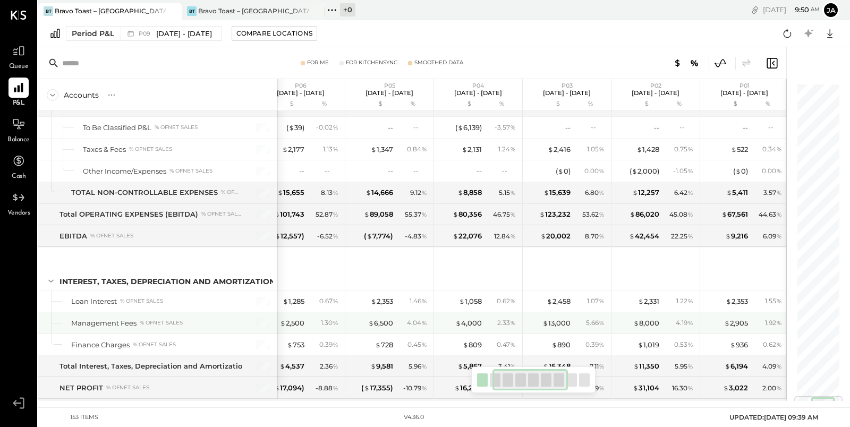
scroll to position [0, 0]
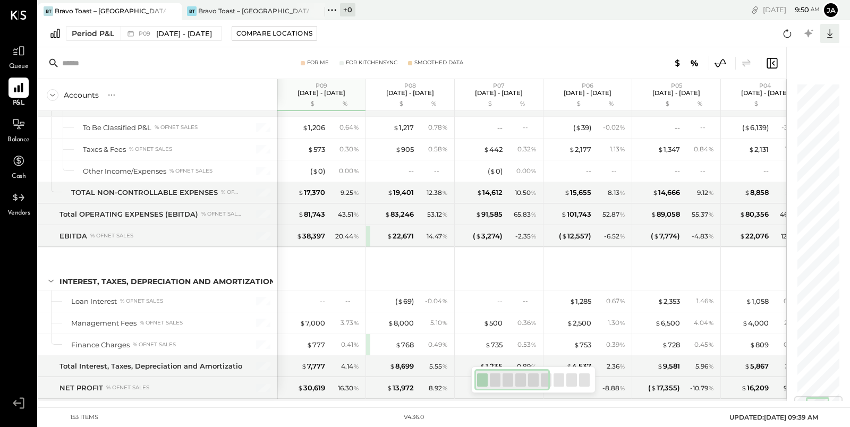
click at [826, 35] on icon at bounding box center [830, 34] width 14 height 14
click at [785, 99] on div "Excel" at bounding box center [796, 95] width 85 height 22
click at [723, 37] on div "Period P&L P09 [DATE] - [DATE] Compare Locations CSV Google Sheets Excel" at bounding box center [444, 33] width 812 height 27
